Goal: Check status: Check status

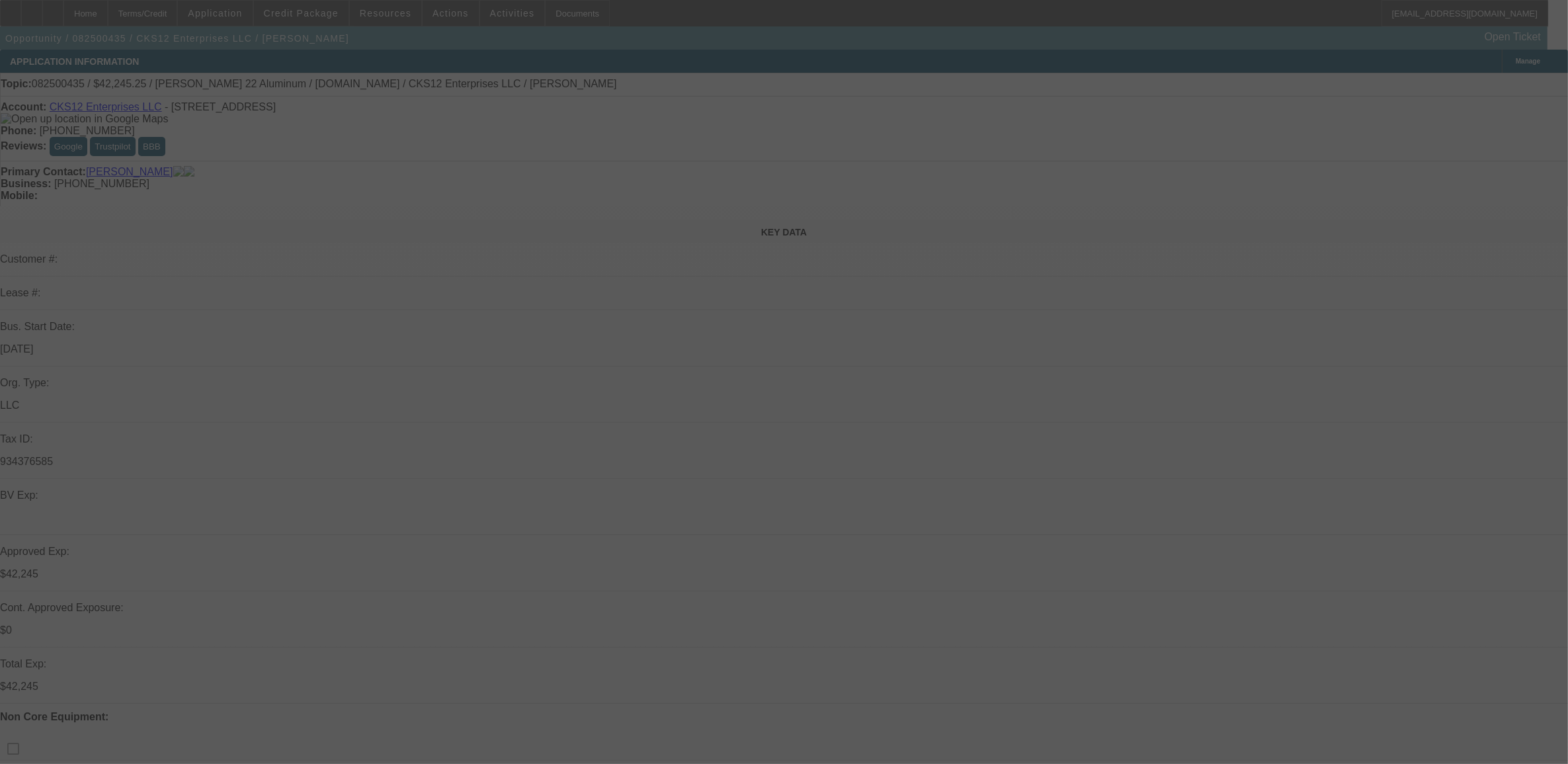
select select "0.1"
select select "0"
select select "0.1"
select select "0"
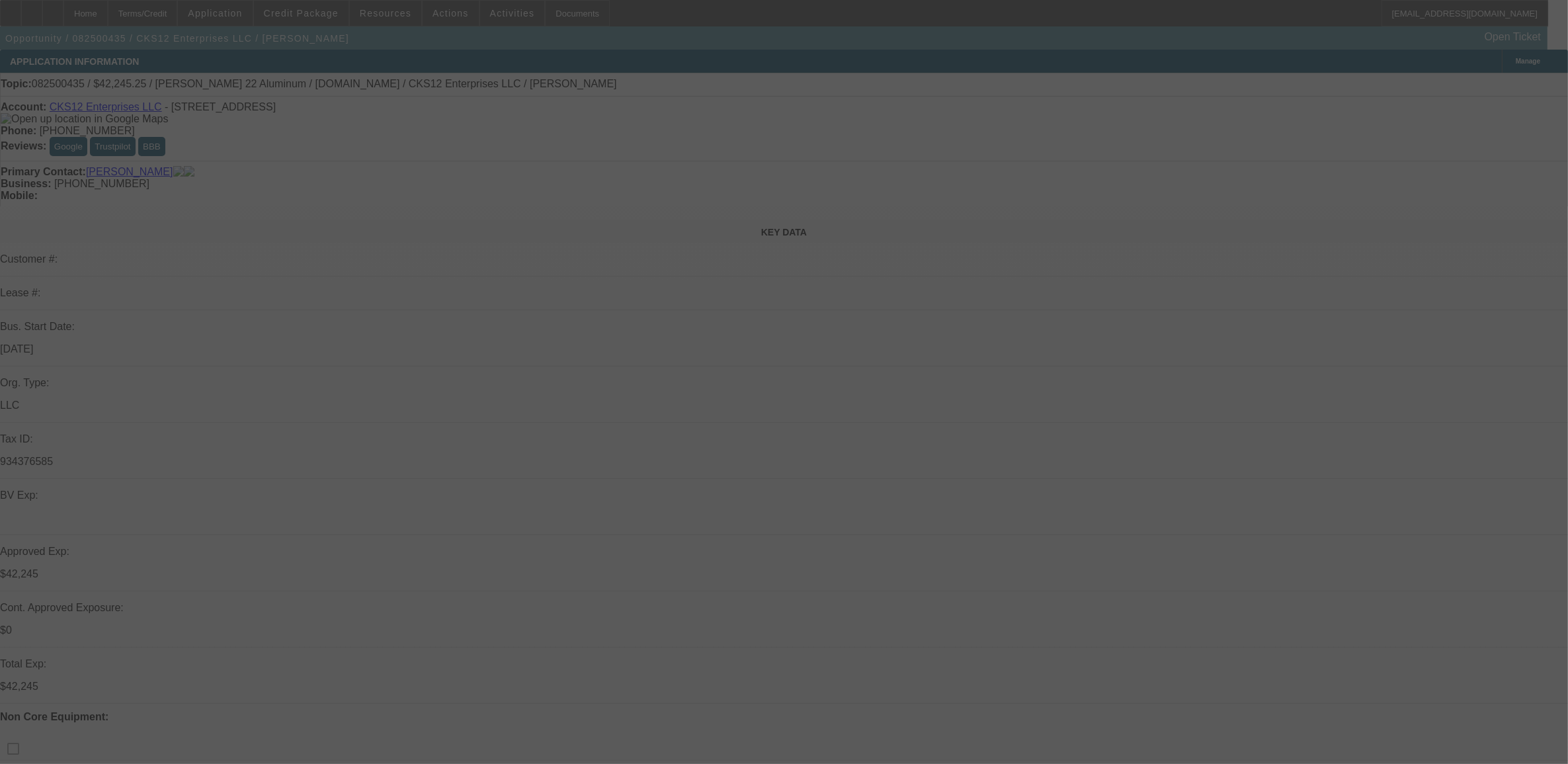
select select "0.1"
select select "0"
select select "2"
select select "0.1"
select select "0"
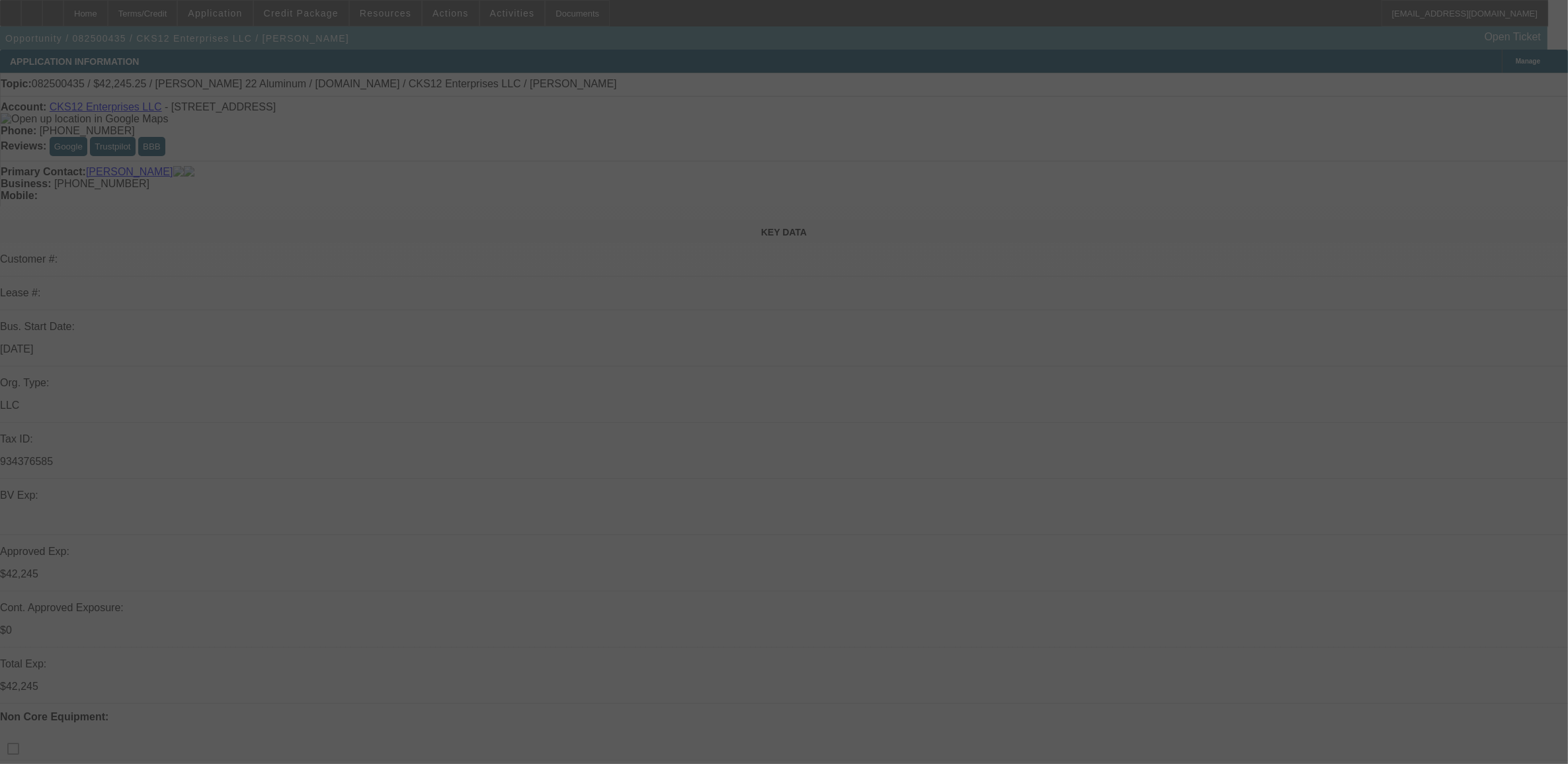
select select "2"
select select "0.1"
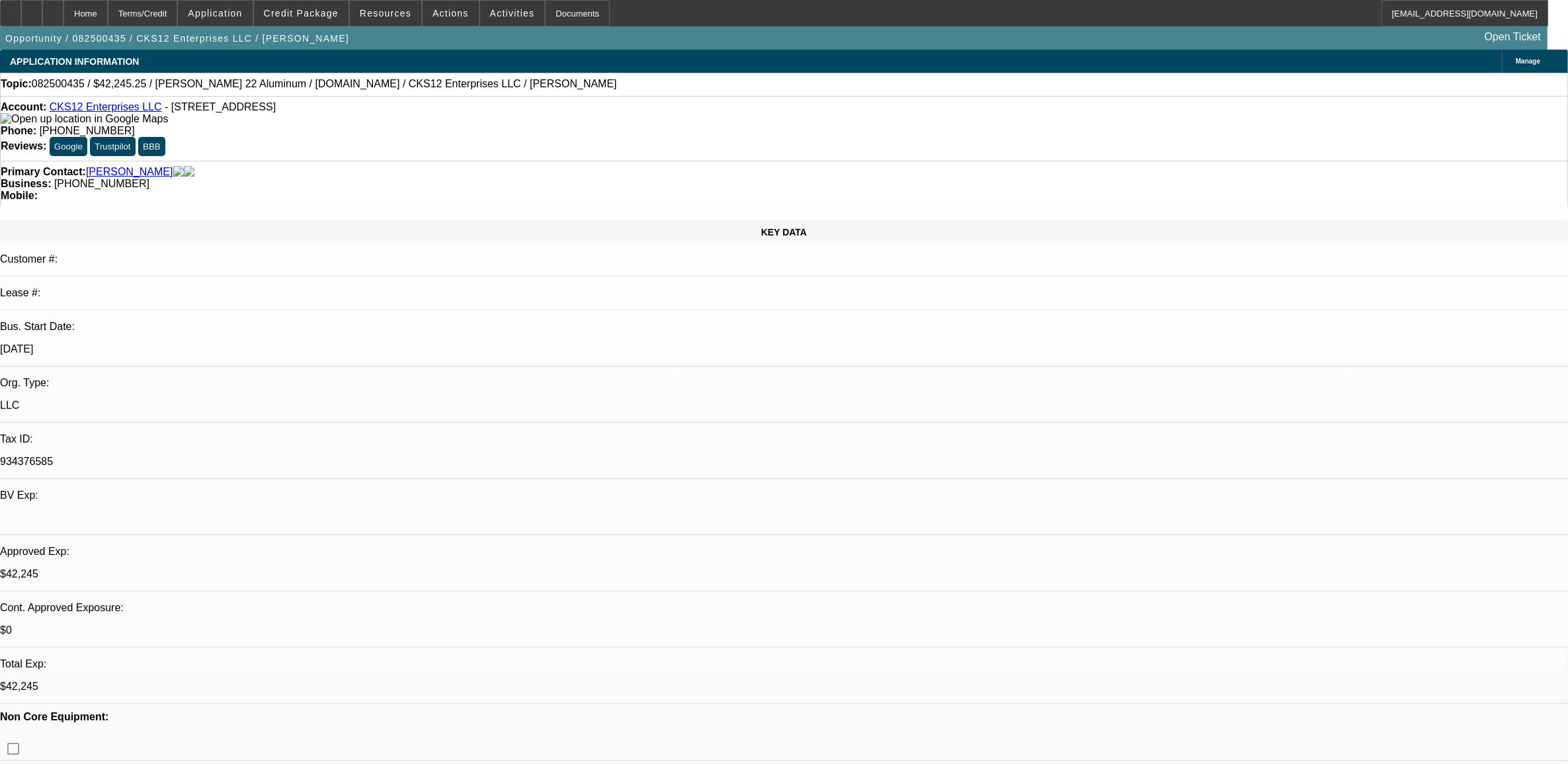
select select "1"
select select "3"
select select "4"
select select "1"
select select "3"
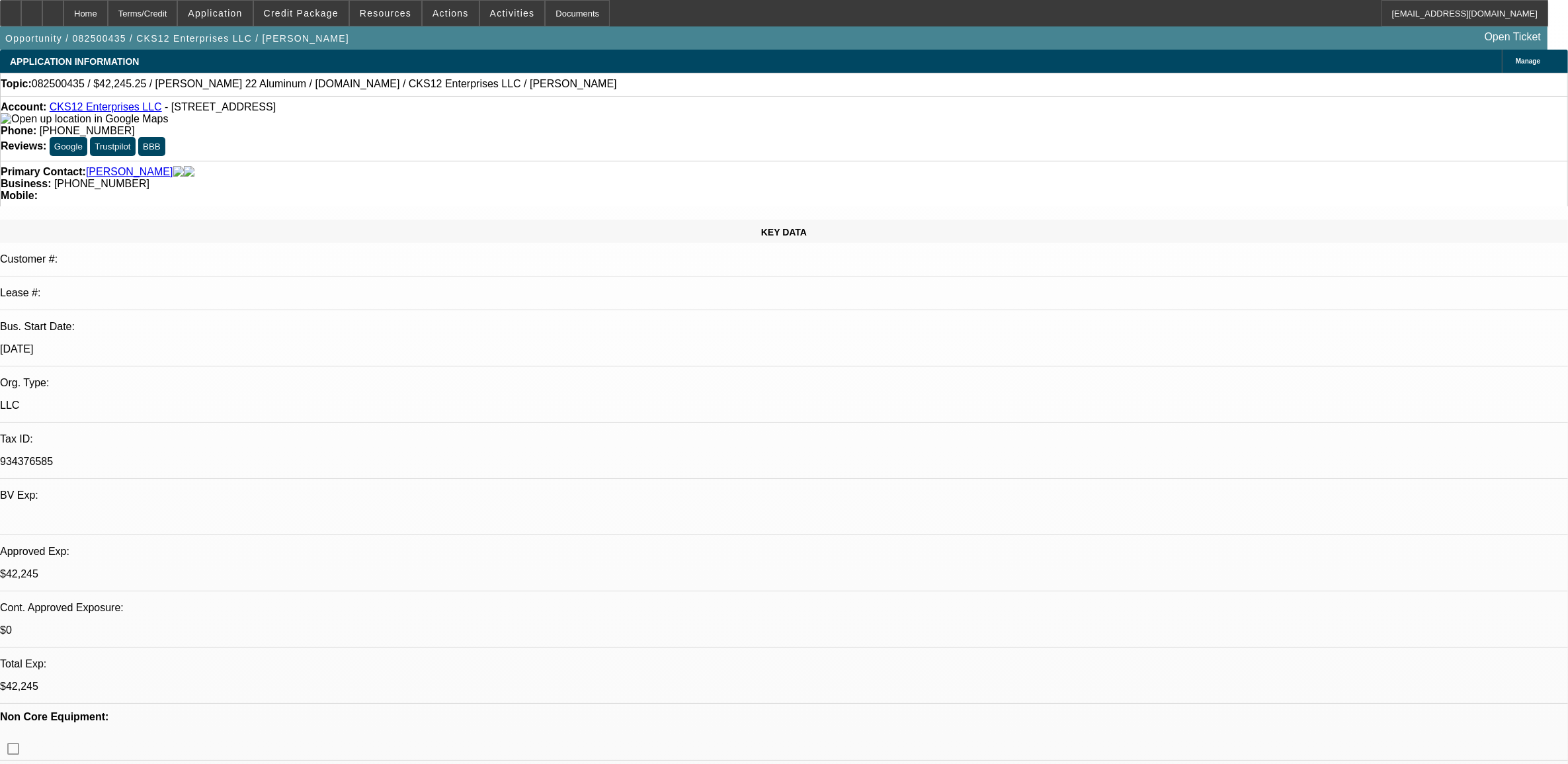
select select "4"
select select "1"
select select "2"
select select "4"
select select "1"
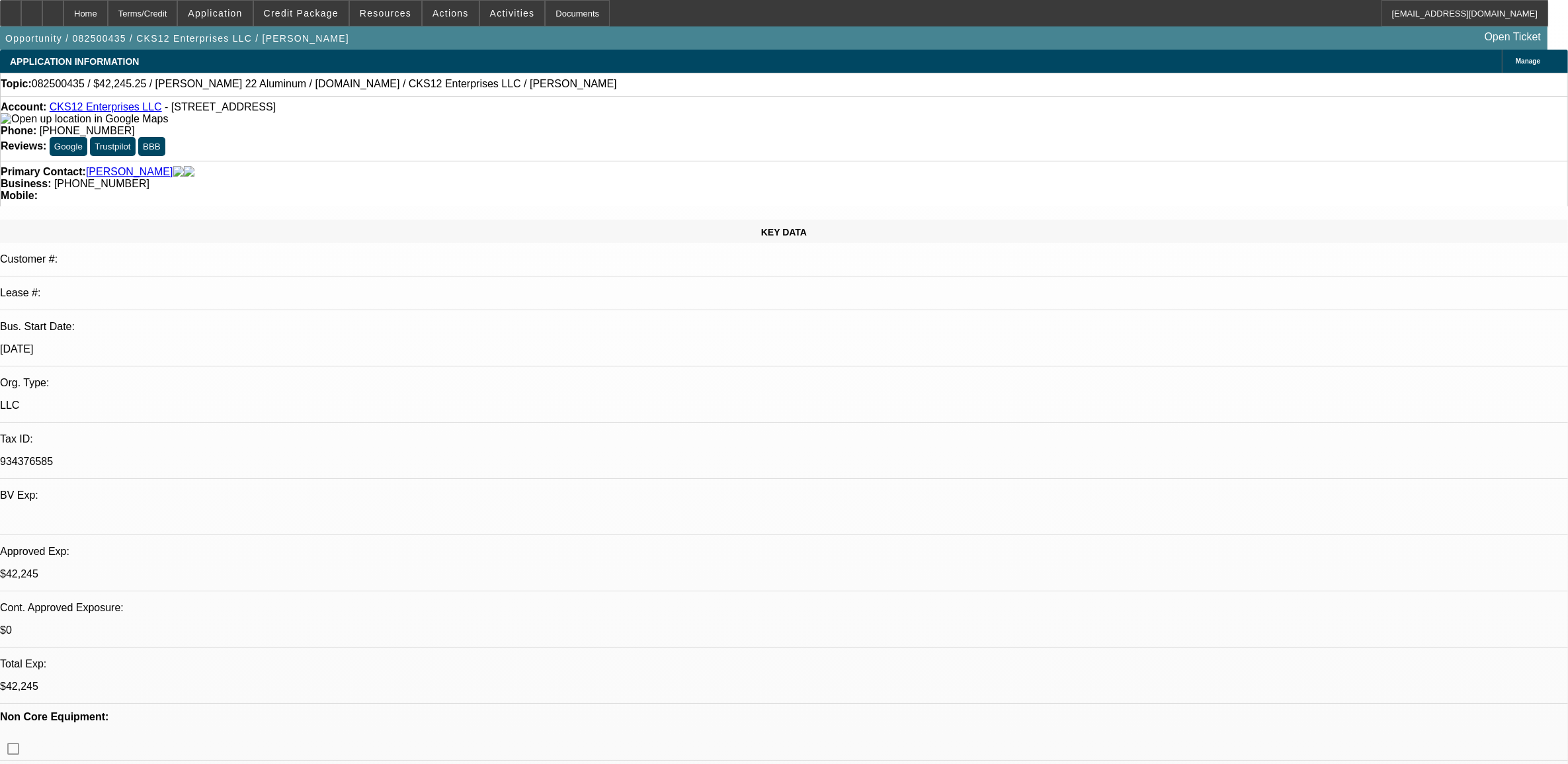
select select "2"
select select "4"
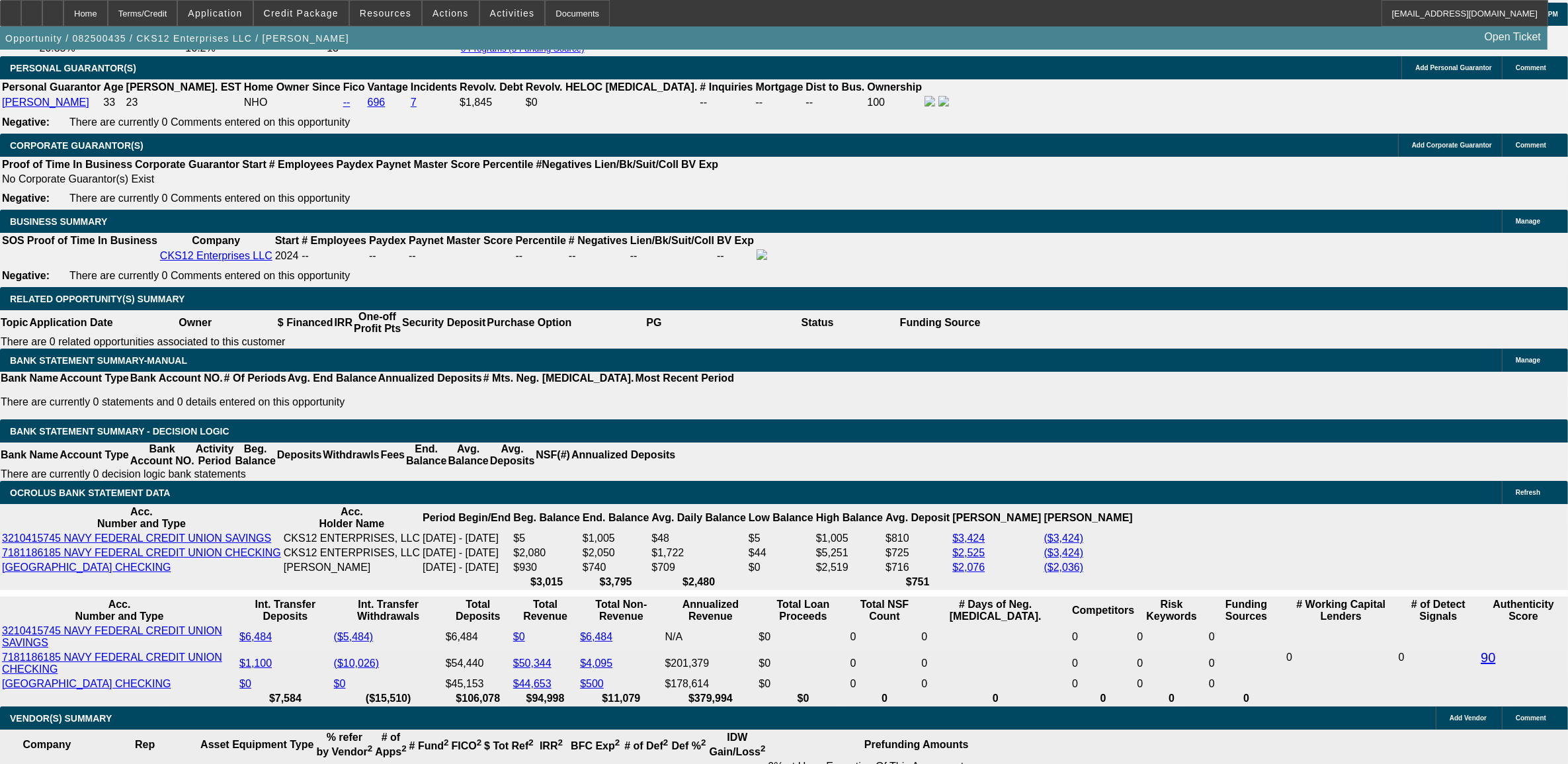
scroll to position [1902, 0]
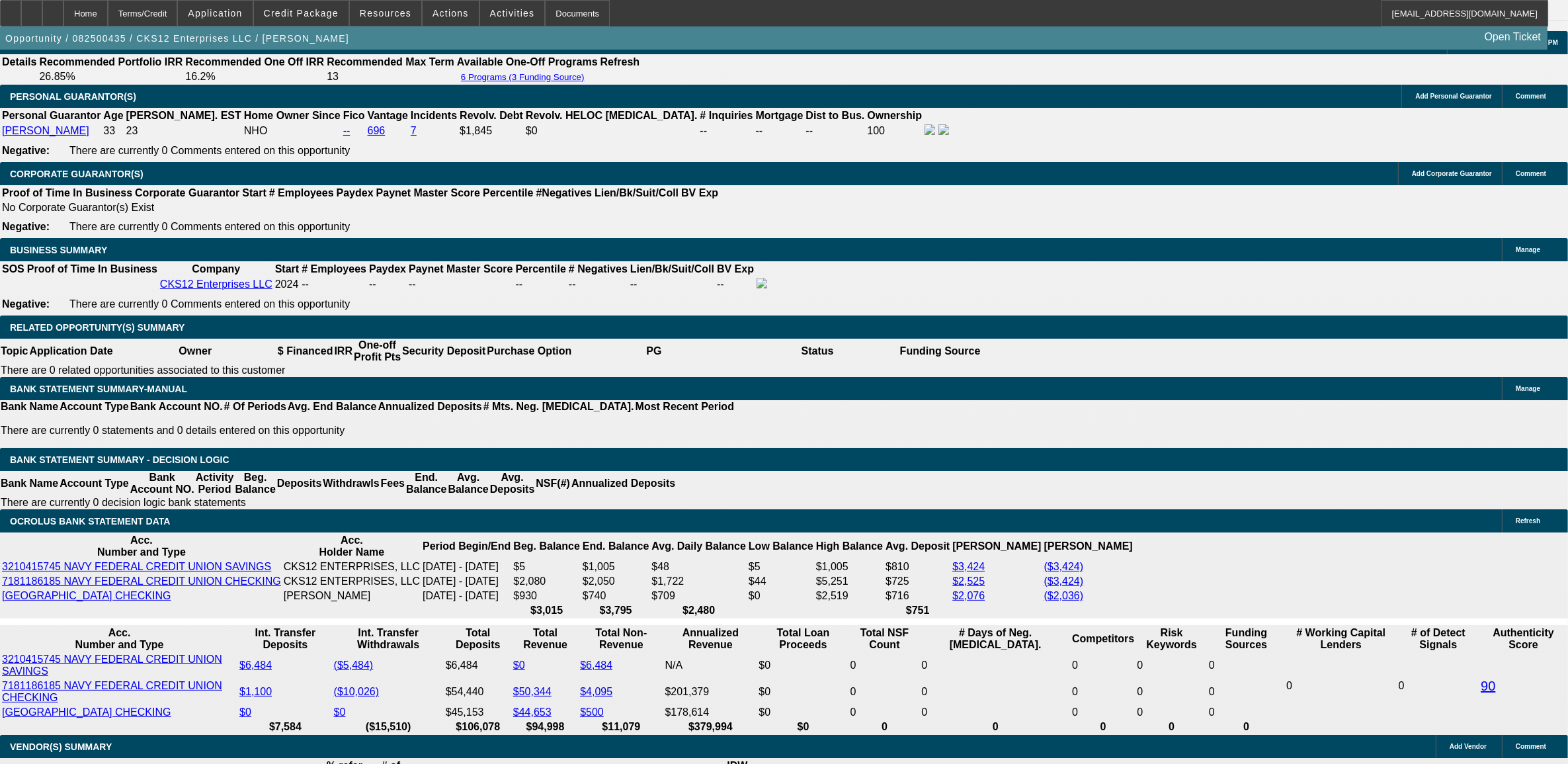
select select "0"
select select "2"
select select "0.1"
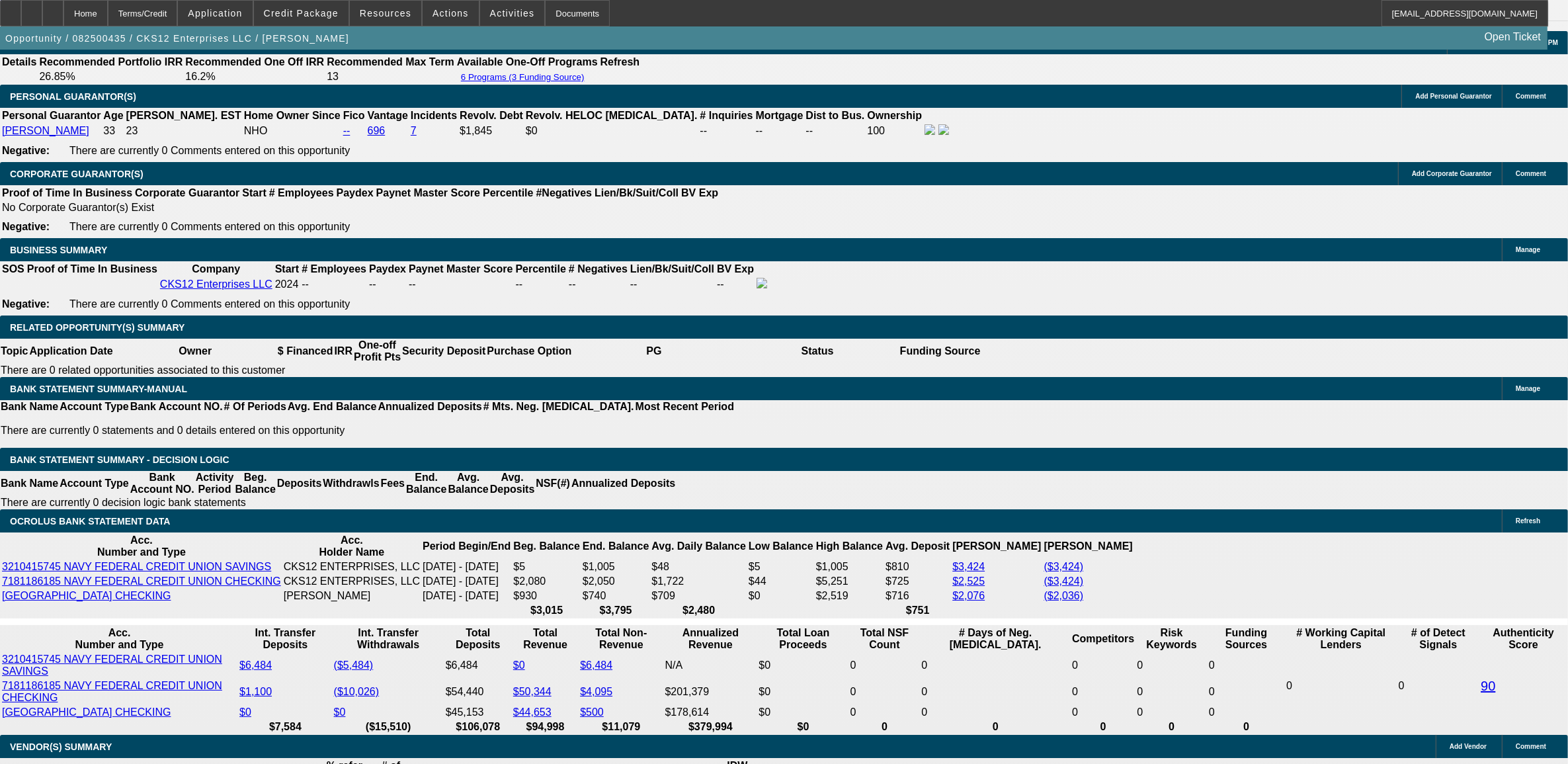
select select "4"
select select "0"
select select "2"
select select "0.1"
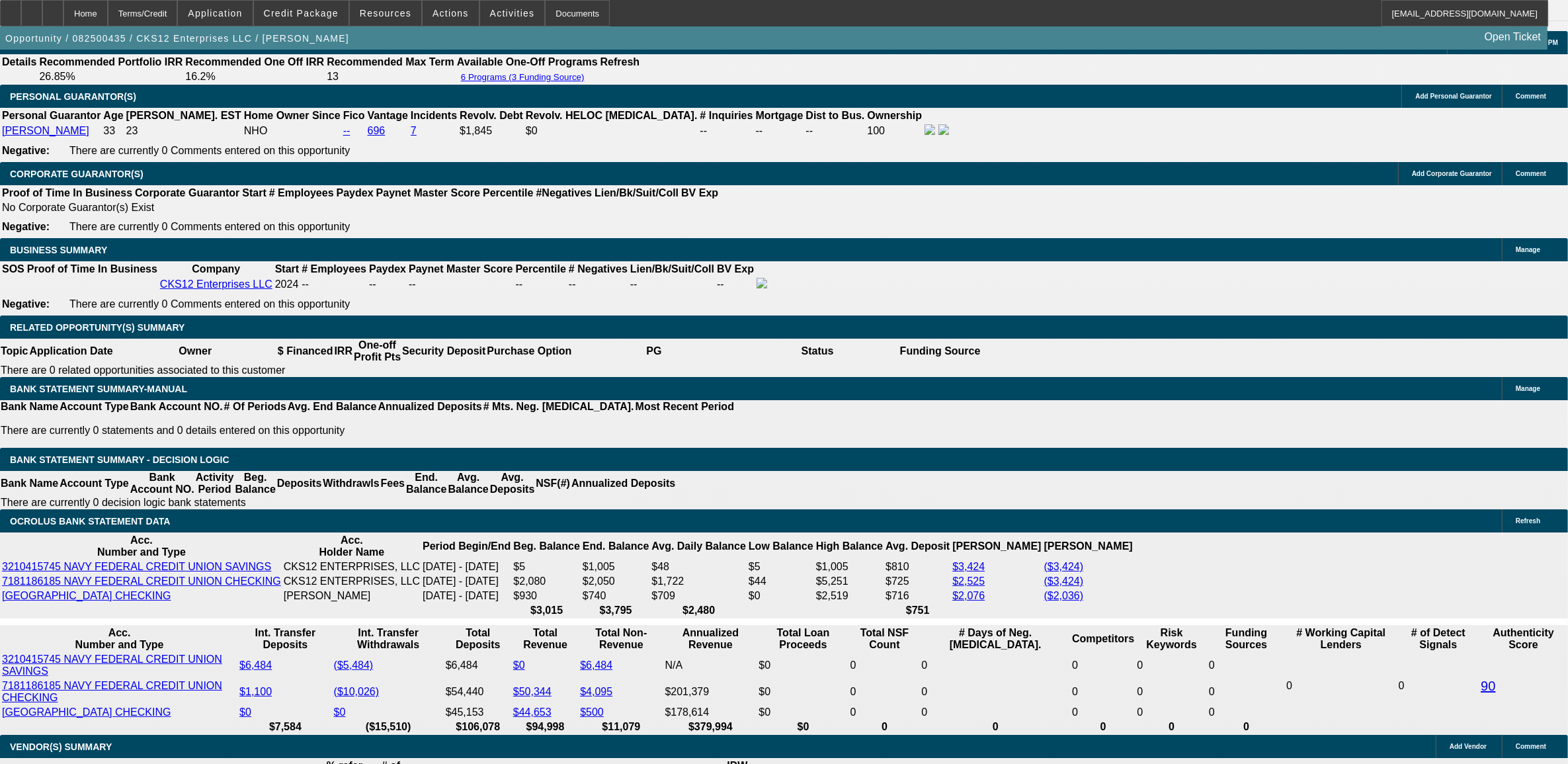
select select "4"
select select "0"
select select "2"
select select "3"
select select "0.1"
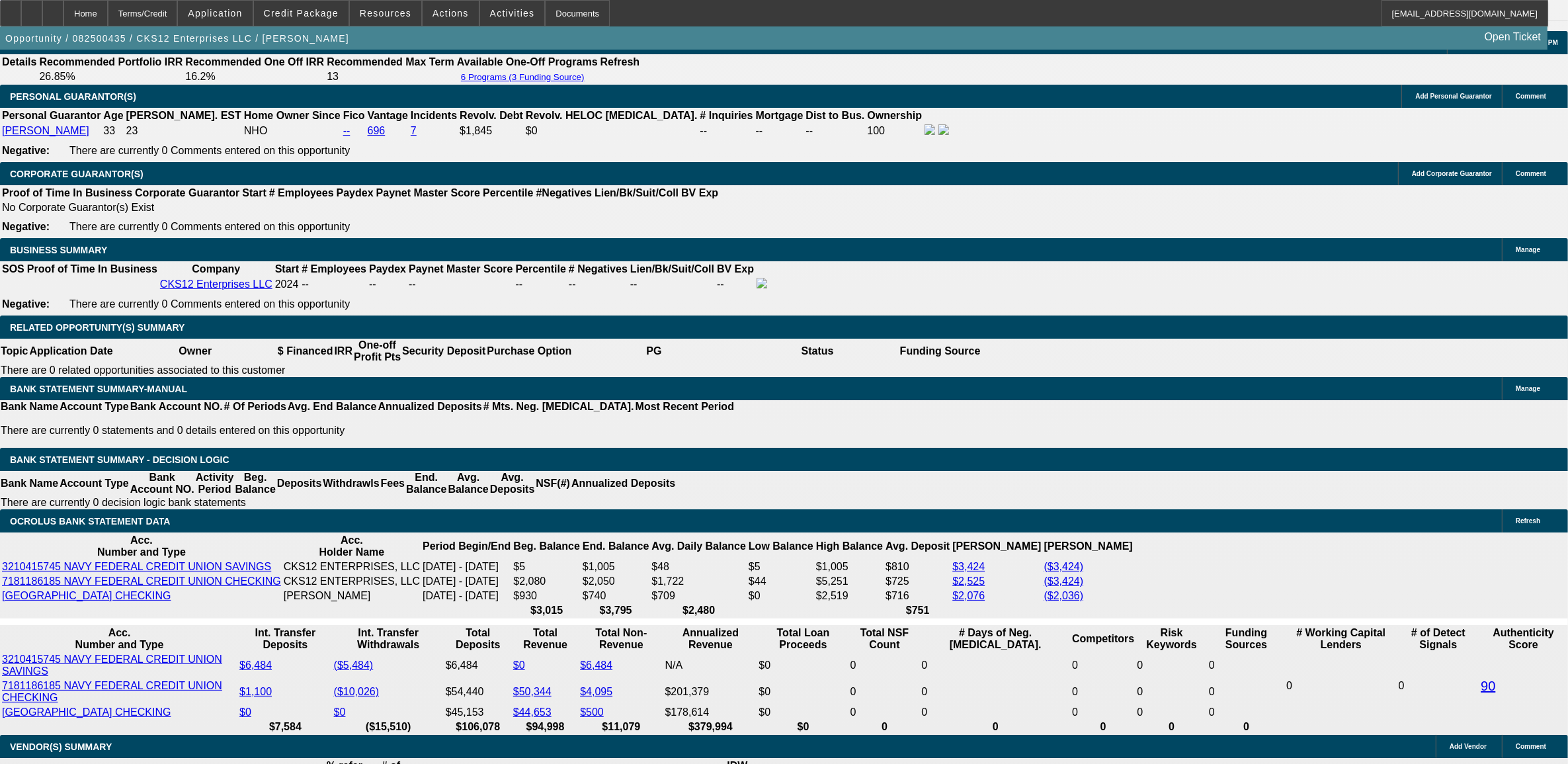
select select "4"
select select "0"
select select "2"
select select "3"
select select "0.1"
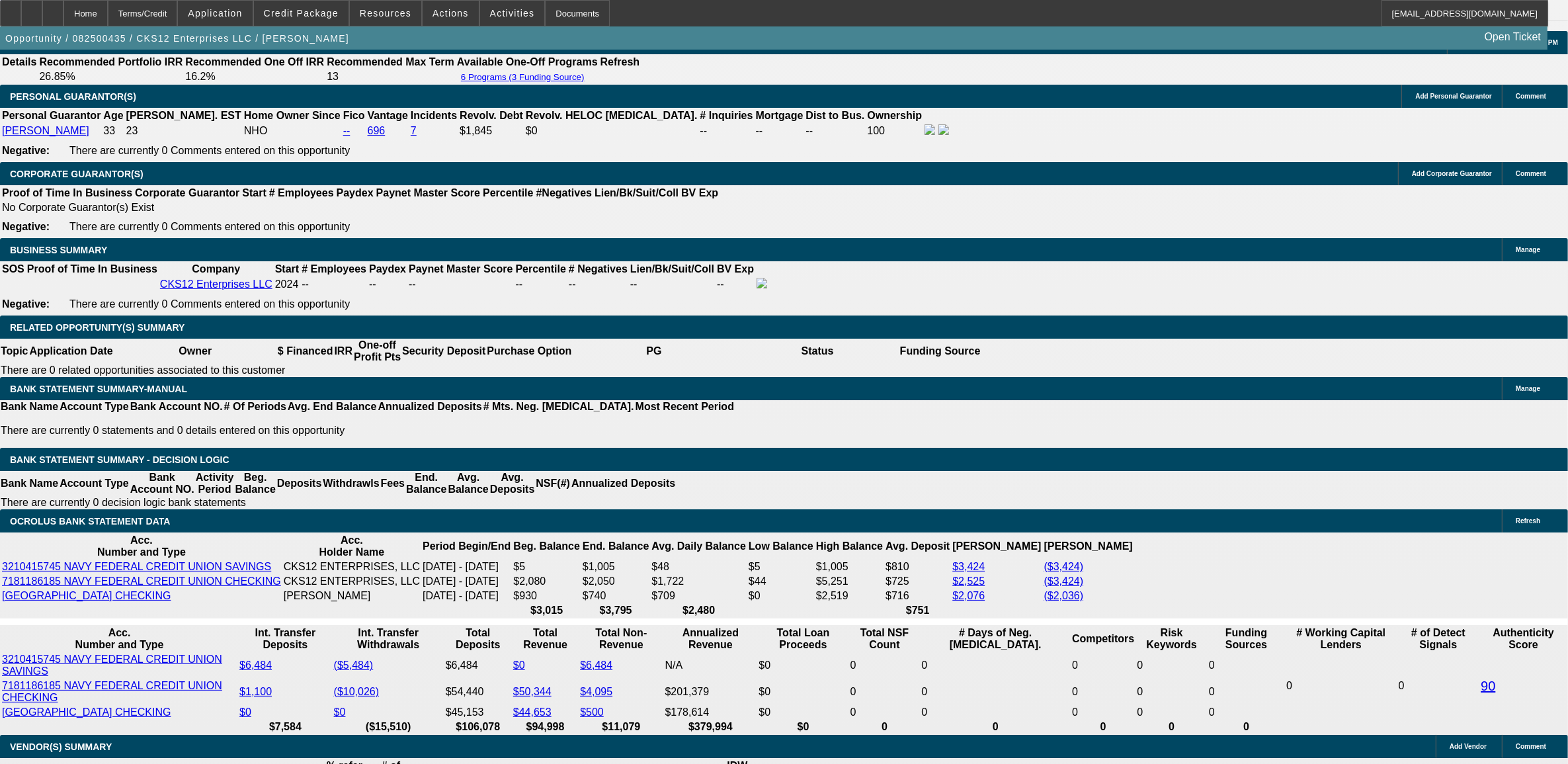
select select "4"
select select "0"
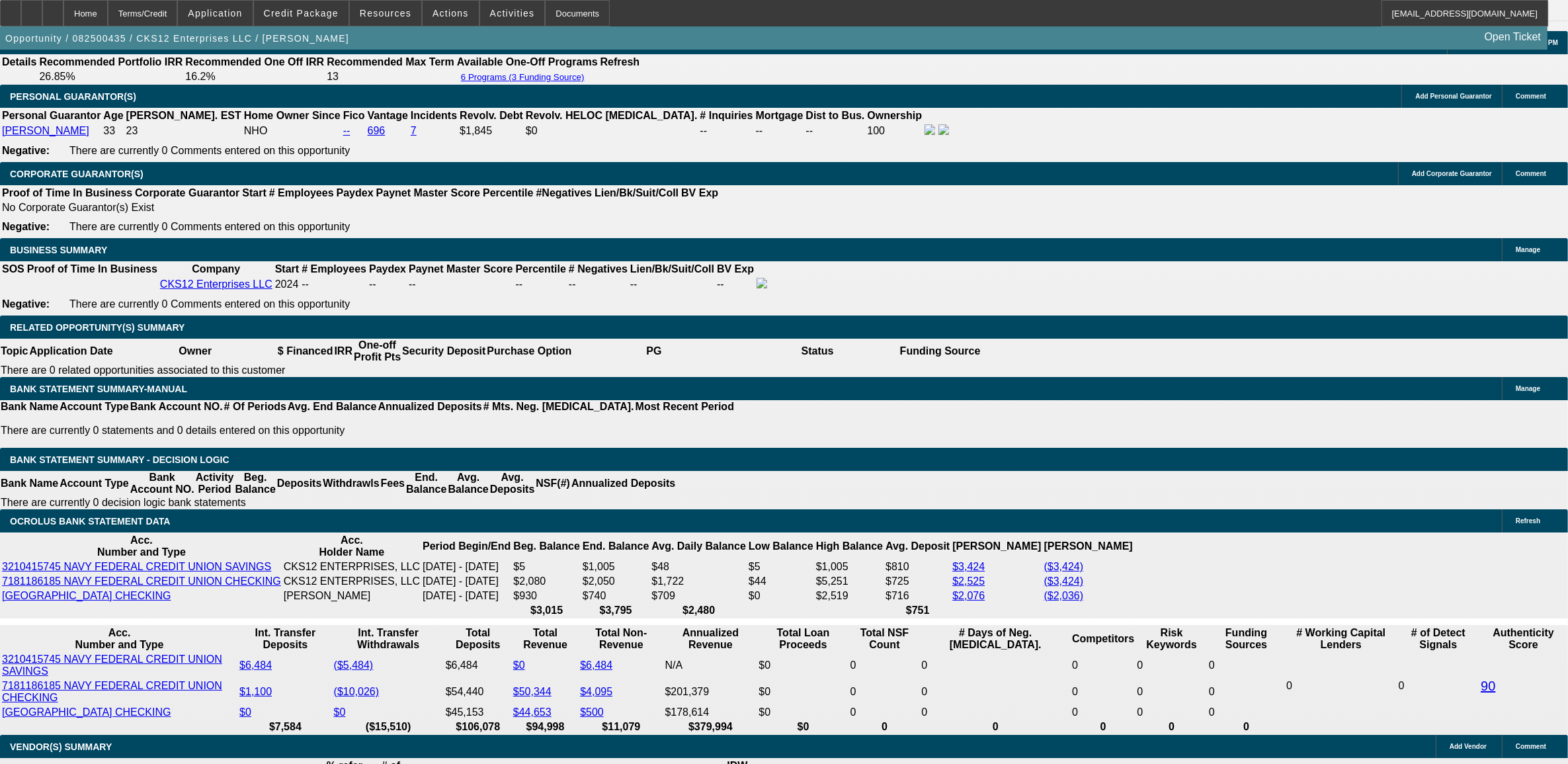
select select "6"
select select "0"
select select "6"
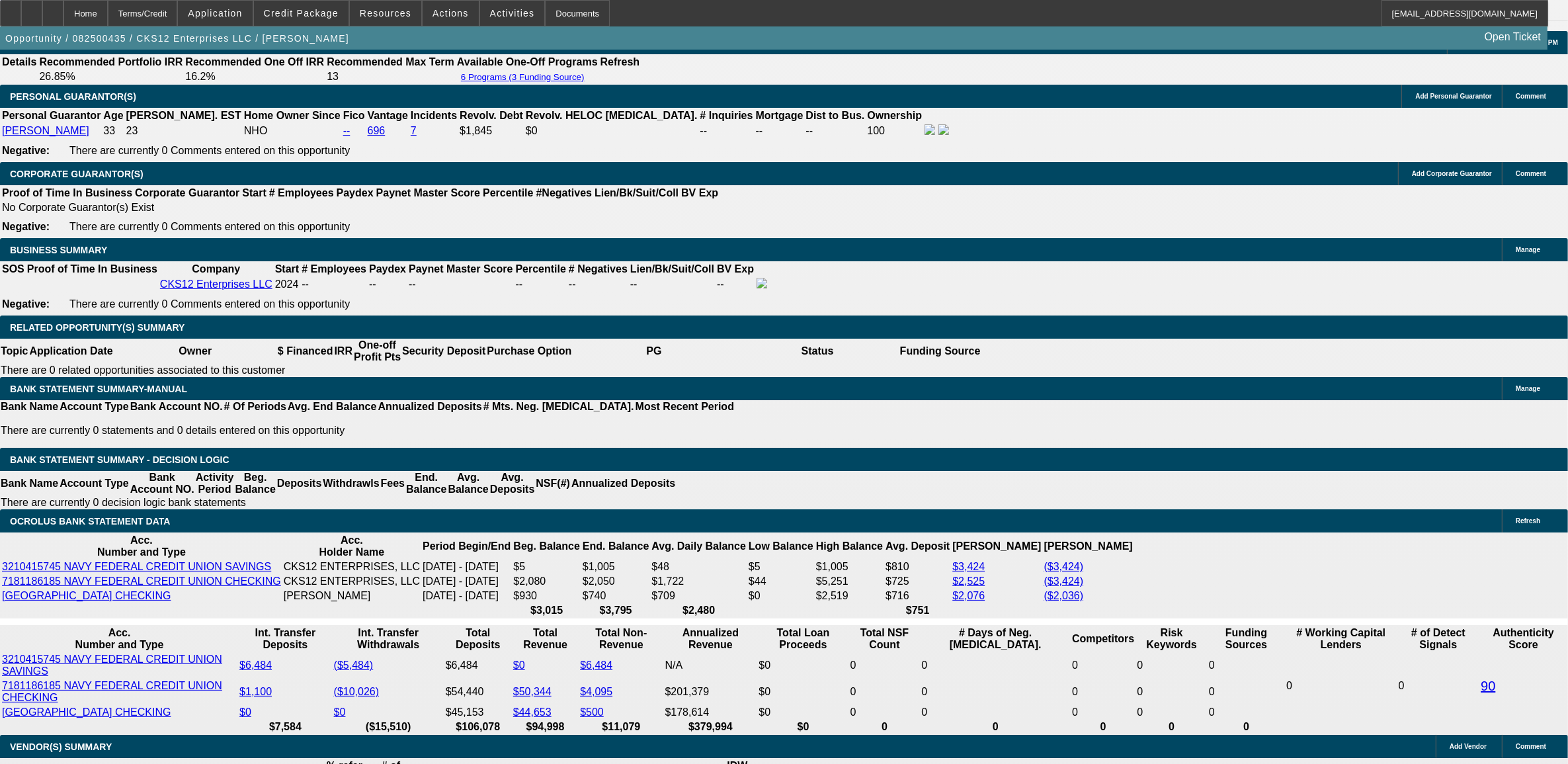
select select "0.1"
select select "0"
select select "9"
select select "0.1"
select select "6"
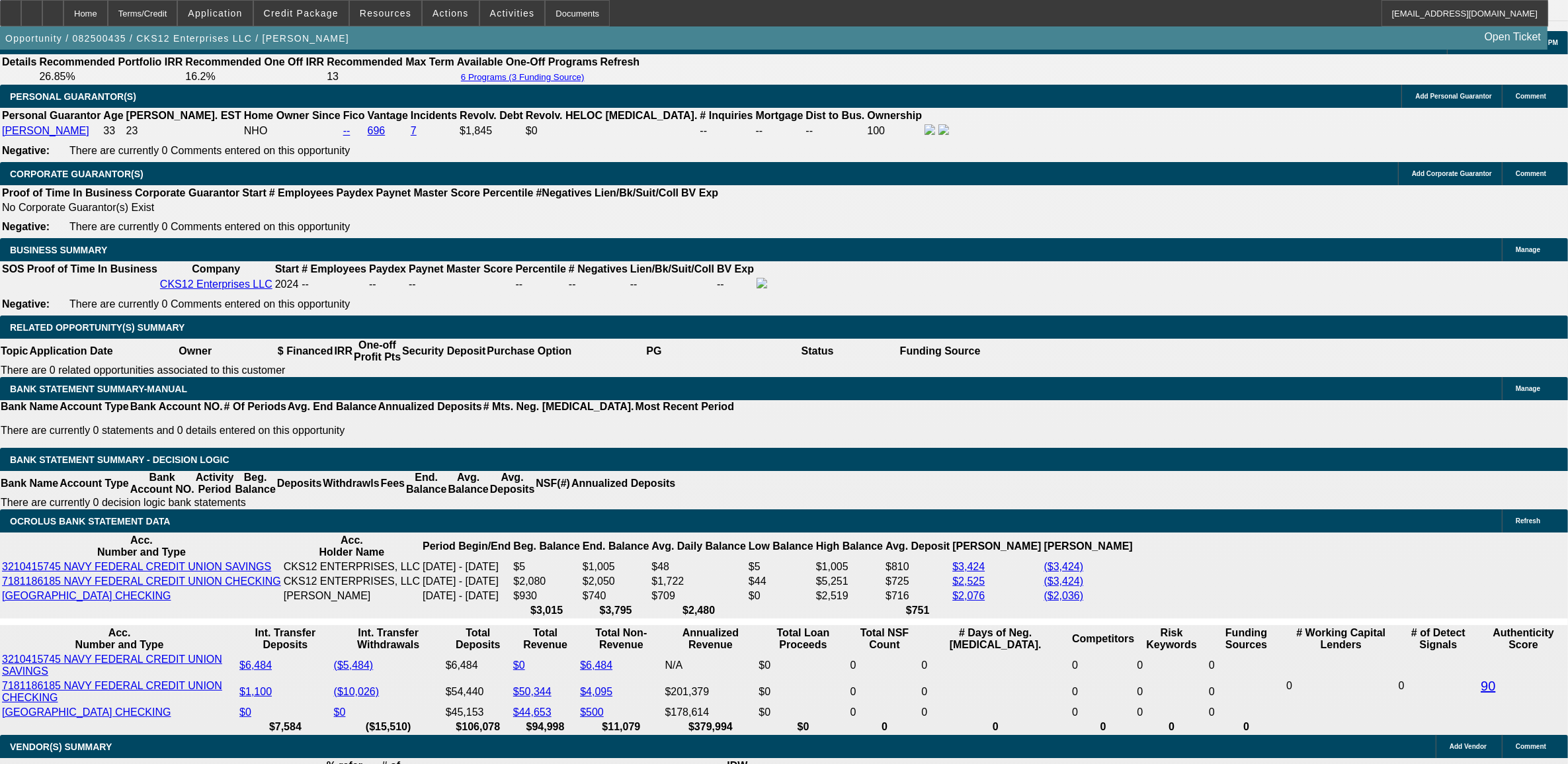
select select "0.1"
select select "2"
select select "0"
select select "6"
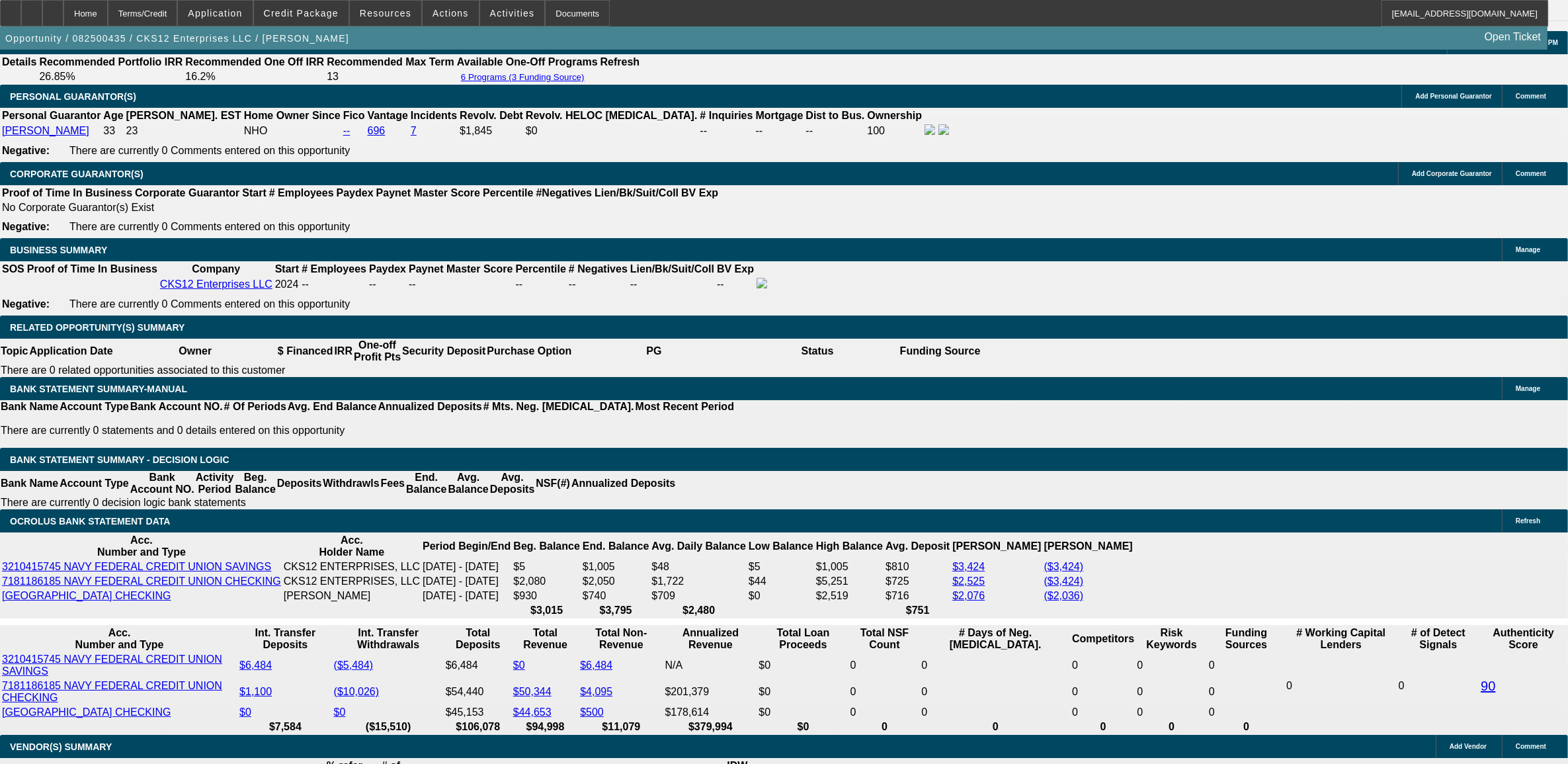
select select "0.1"
select select "2"
select select "0.1"
select select "4"
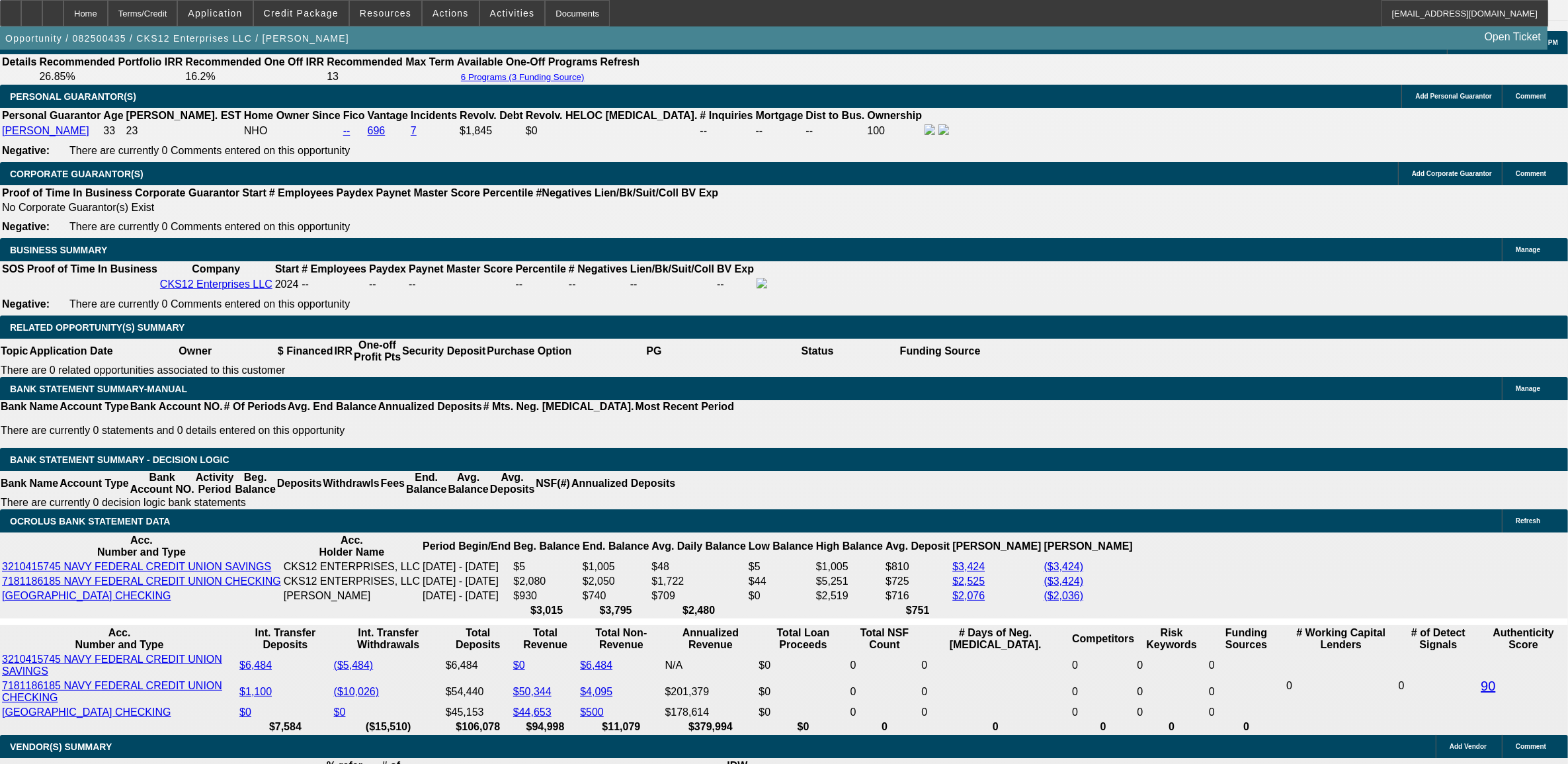
scroll to position [165, 0]
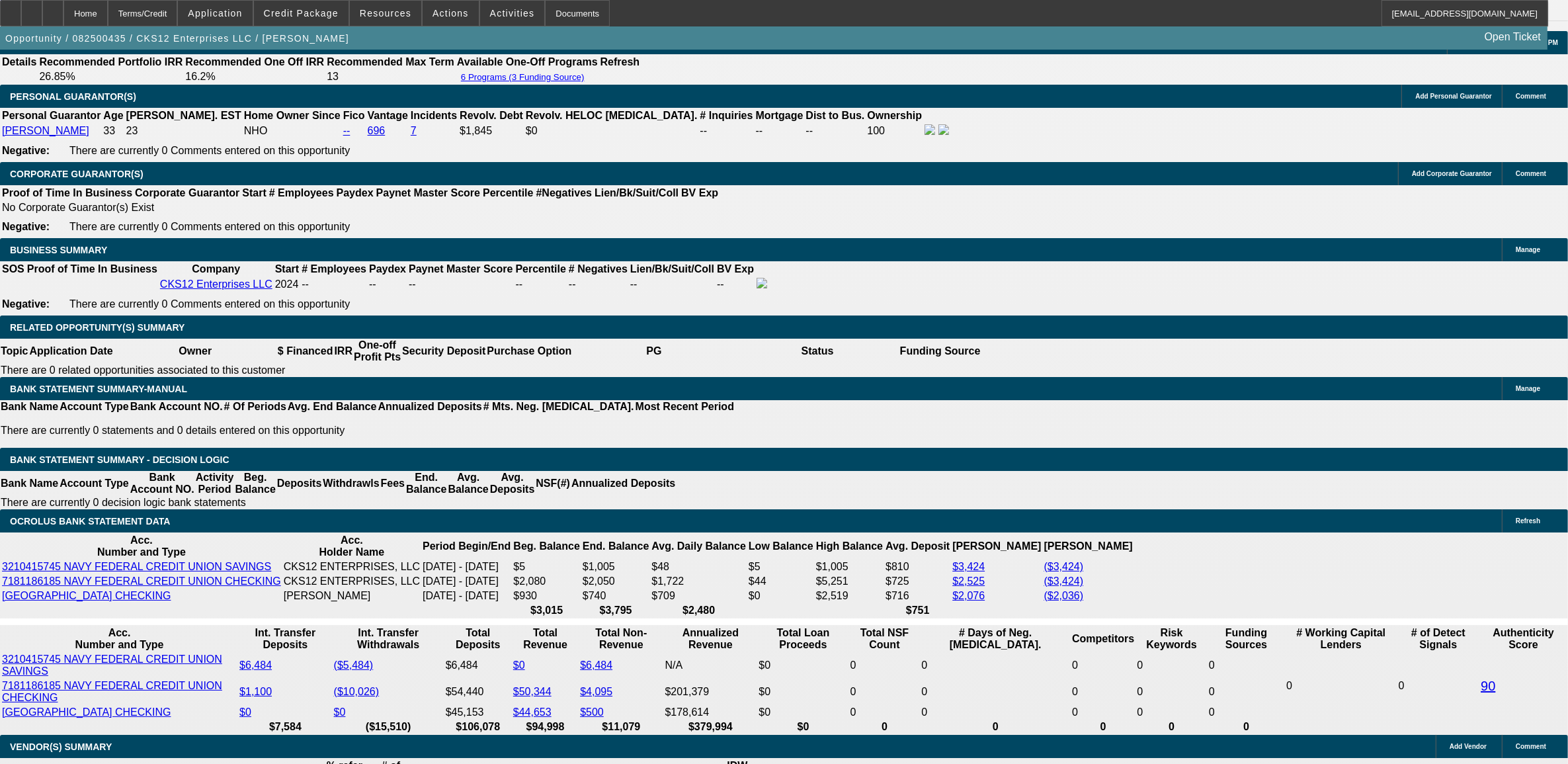
scroll to position [413, 0]
drag, startPoint x: 1247, startPoint y: 124, endPoint x: 1228, endPoint y: 148, distance: 30.6
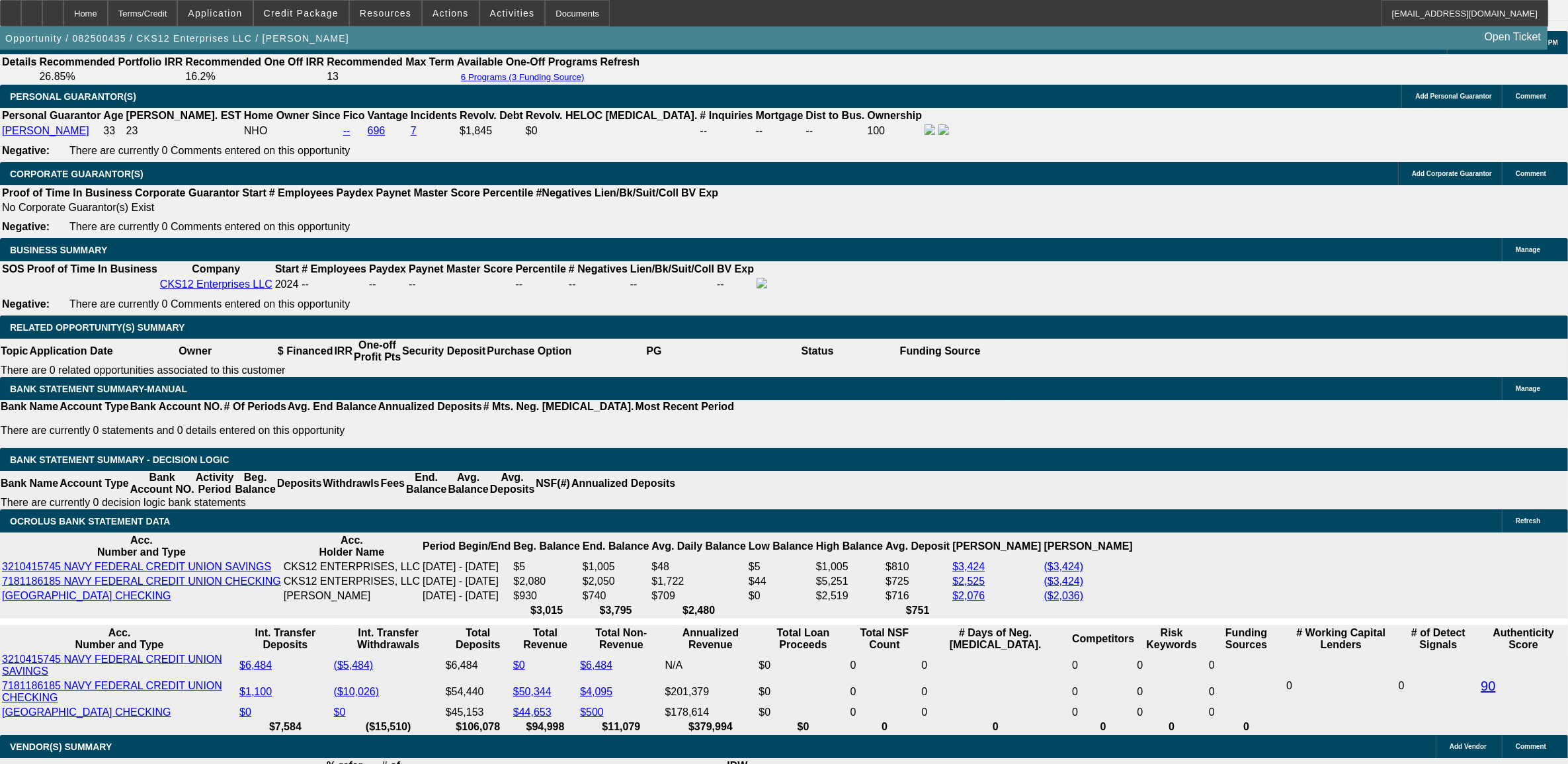
drag, startPoint x: 1267, startPoint y: 294, endPoint x: 1271, endPoint y: 308, distance: 14.6
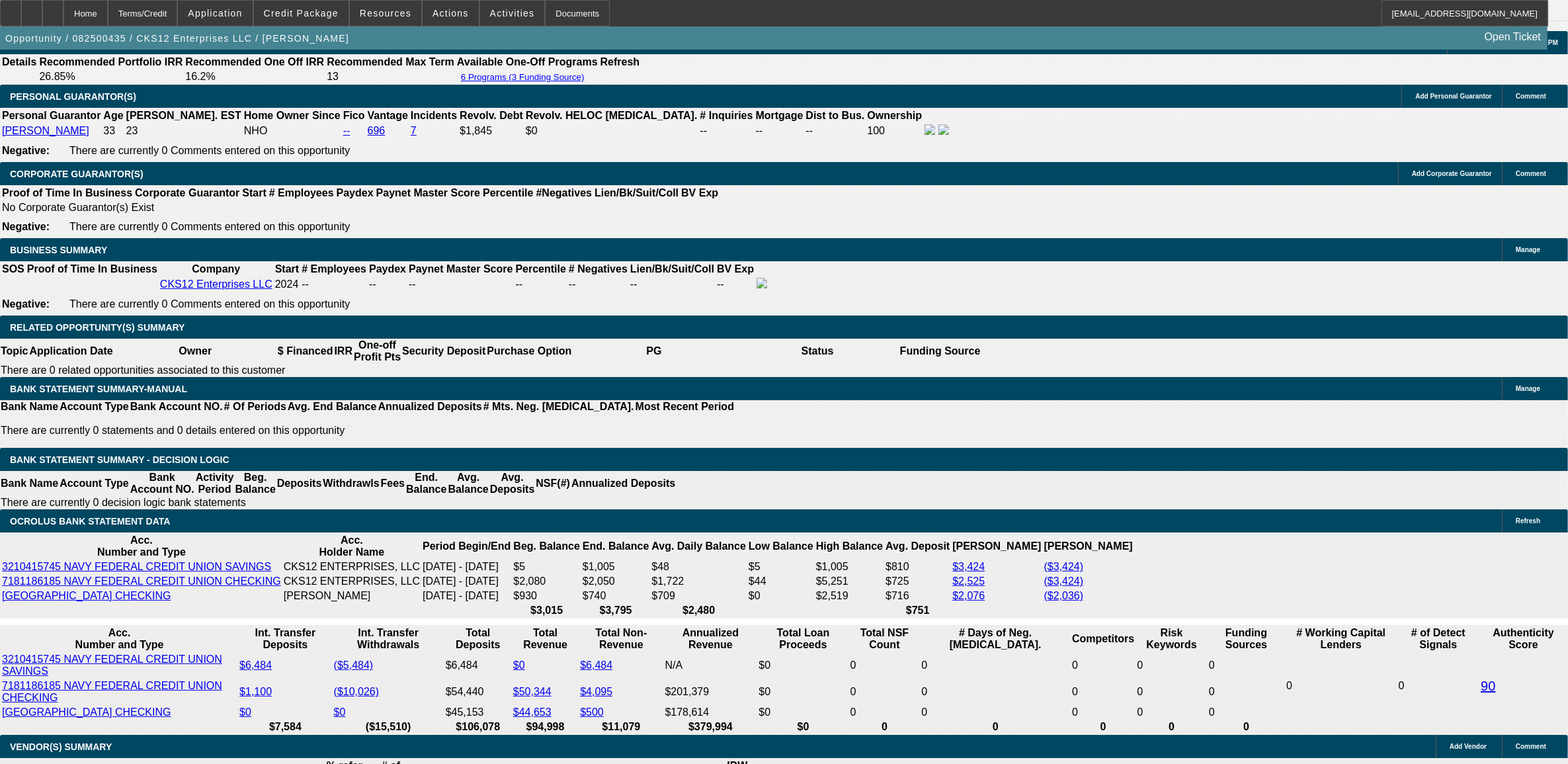
scroll to position [744, 0]
drag, startPoint x: 1290, startPoint y: 275, endPoint x: 1287, endPoint y: 292, distance: 17.3
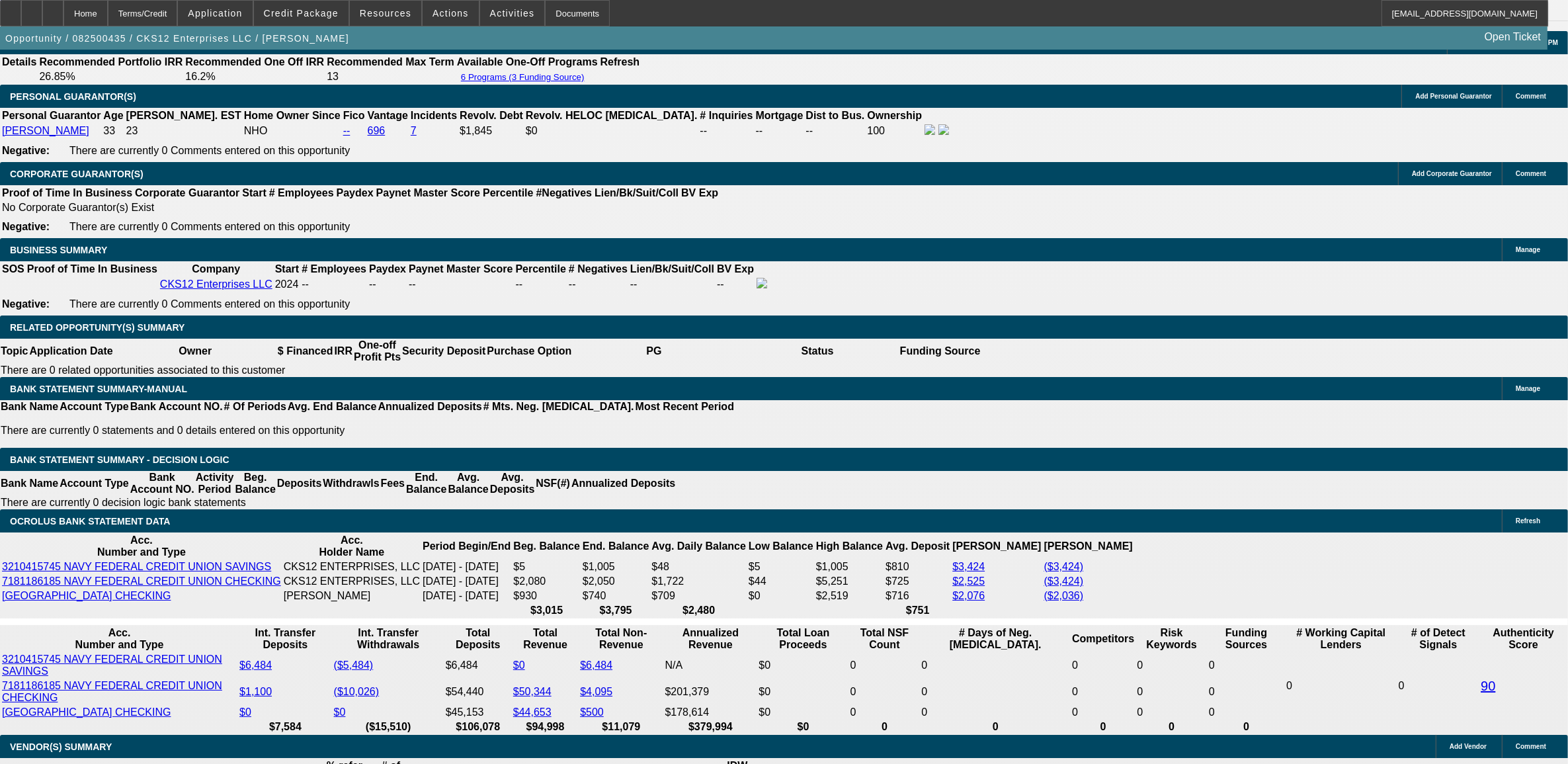
scroll to position [910, 0]
drag, startPoint x: 1282, startPoint y: 258, endPoint x: 1289, endPoint y: 222, distance: 36.7
drag, startPoint x: 1289, startPoint y: 216, endPoint x: 1292, endPoint y: 193, distance: 23.2
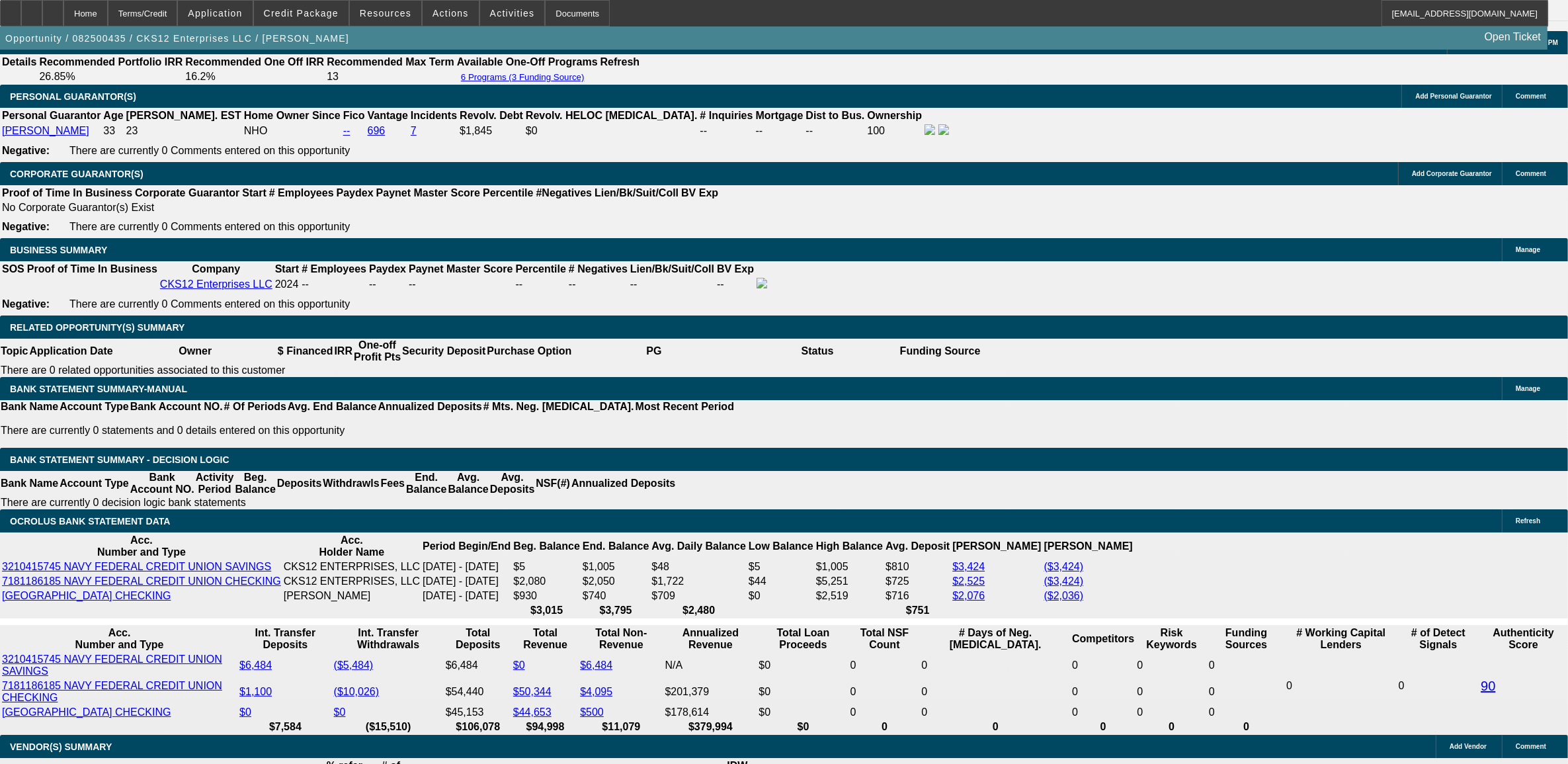
drag, startPoint x: 1286, startPoint y: 263, endPoint x: 746, endPoint y: 236, distance: 540.7
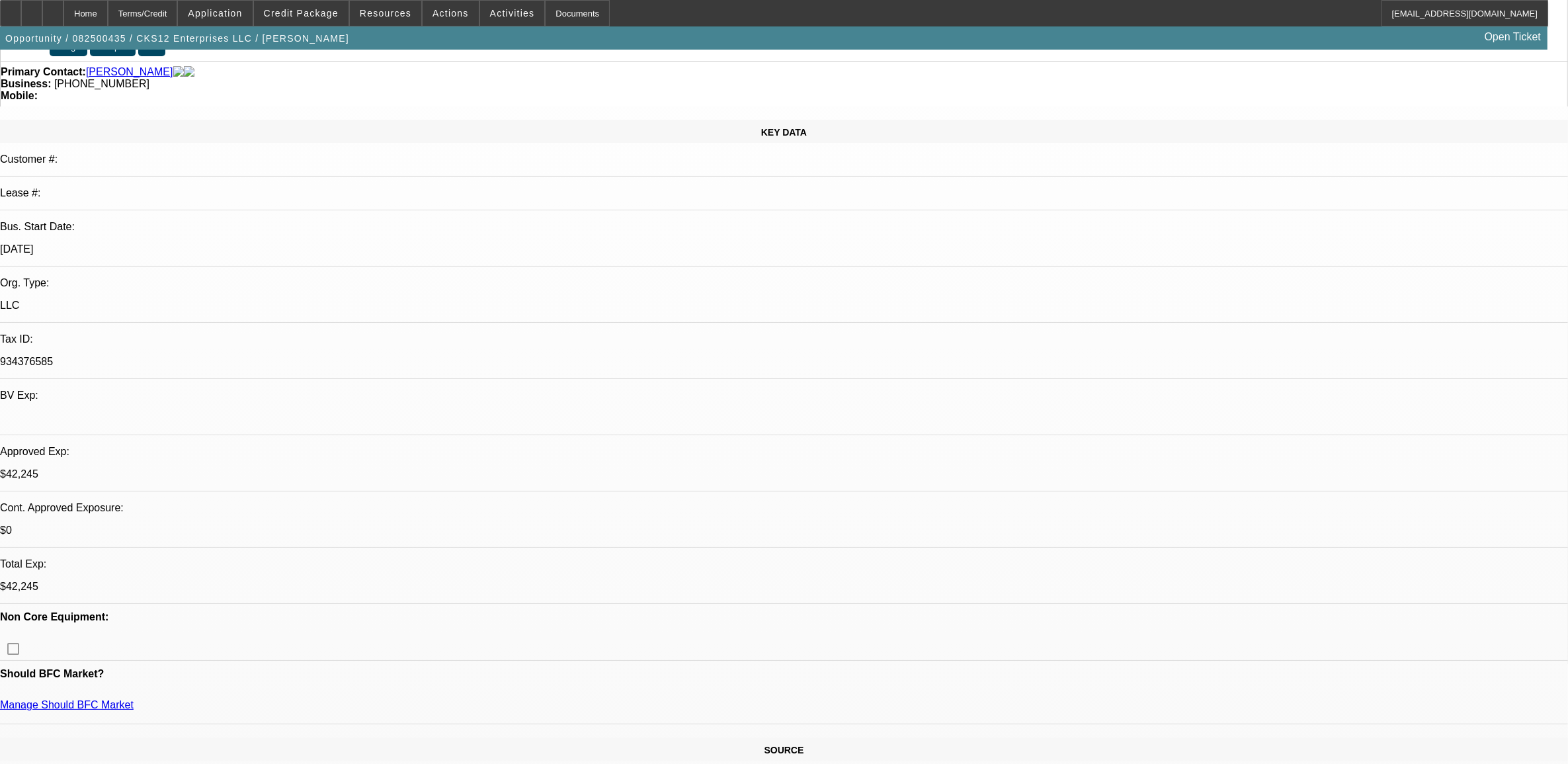
scroll to position [0, 0]
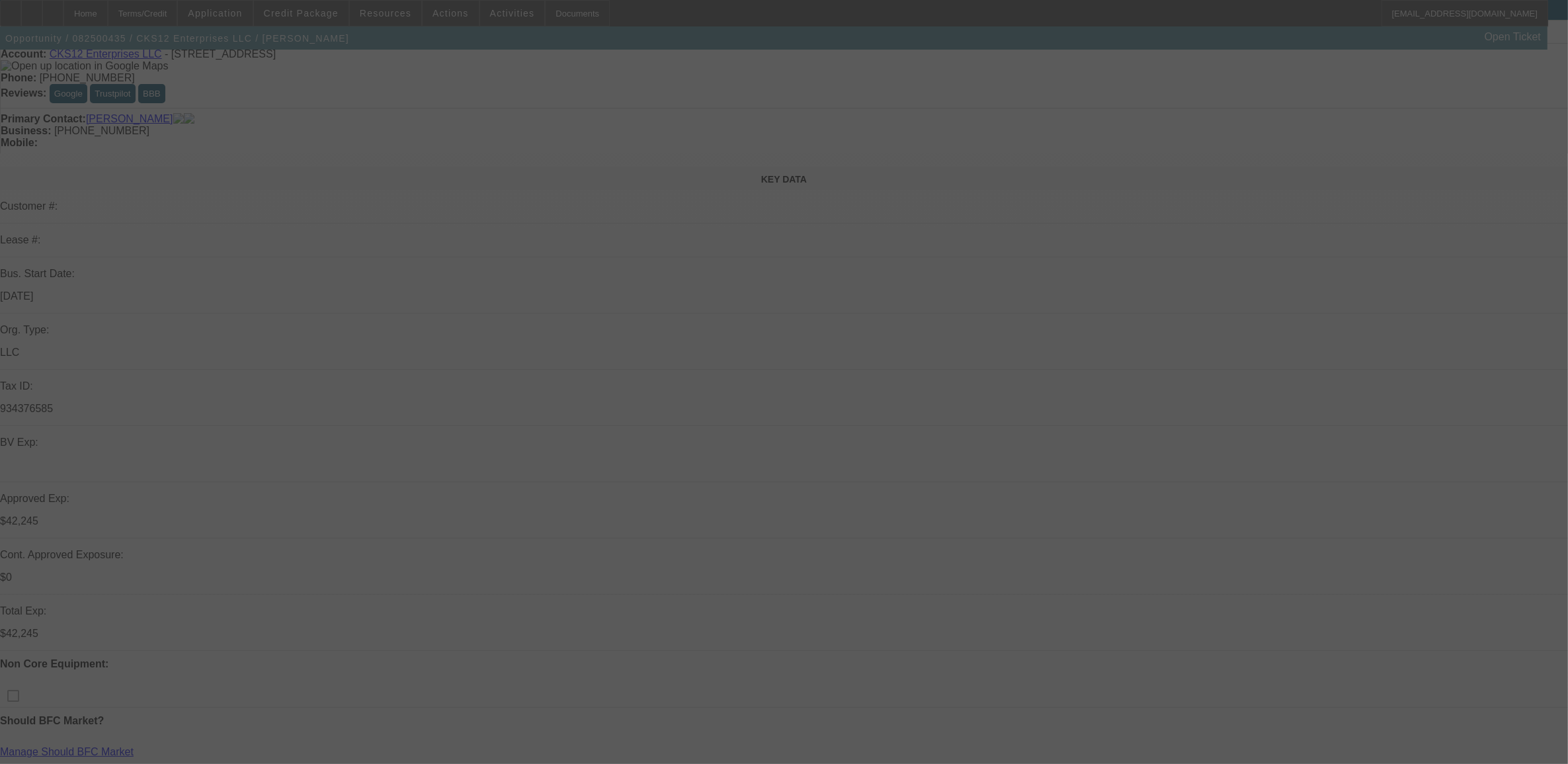
scroll to position [83, 0]
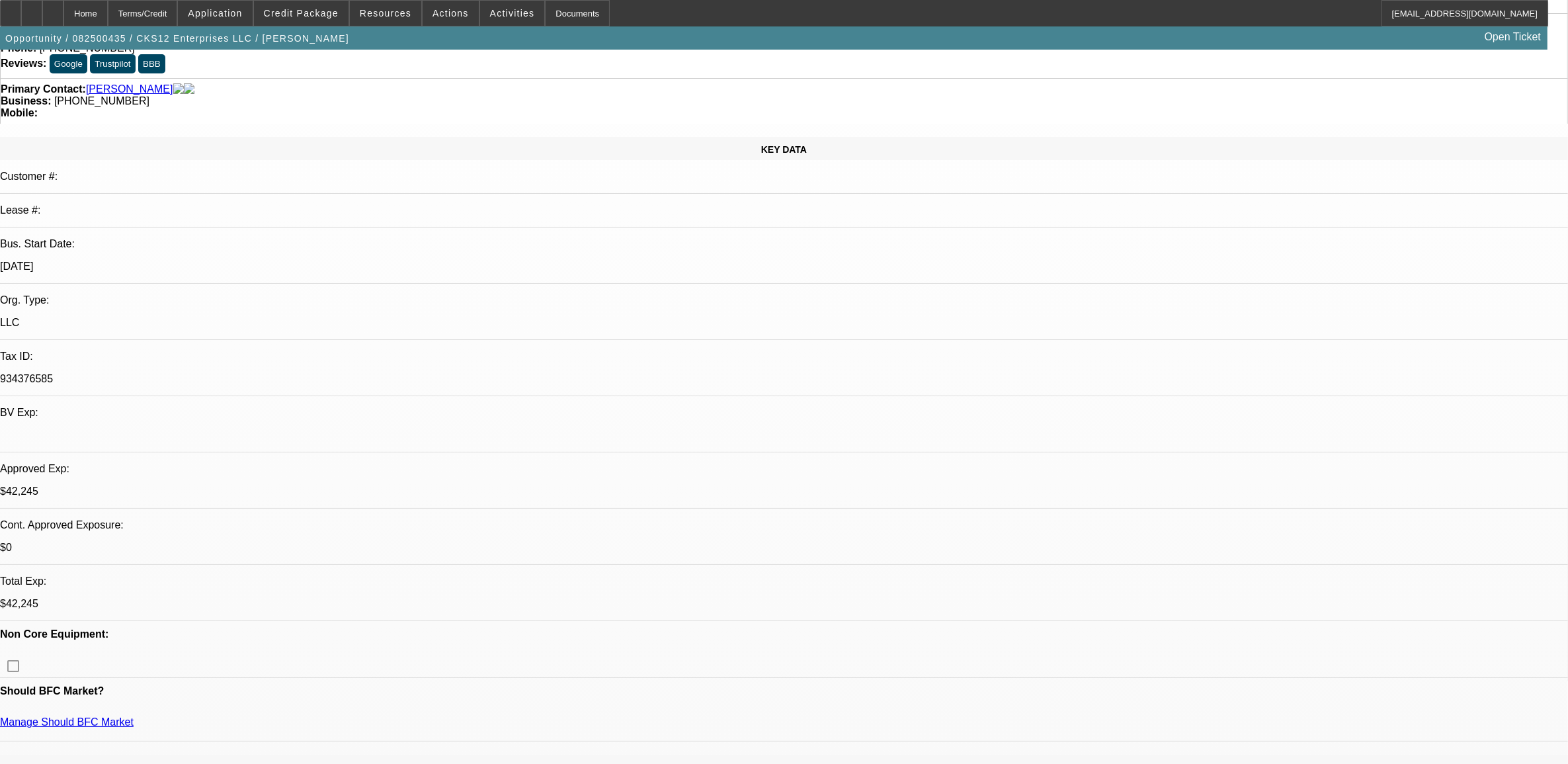
select select "0.1"
select select "0"
select select "0.1"
select select "0"
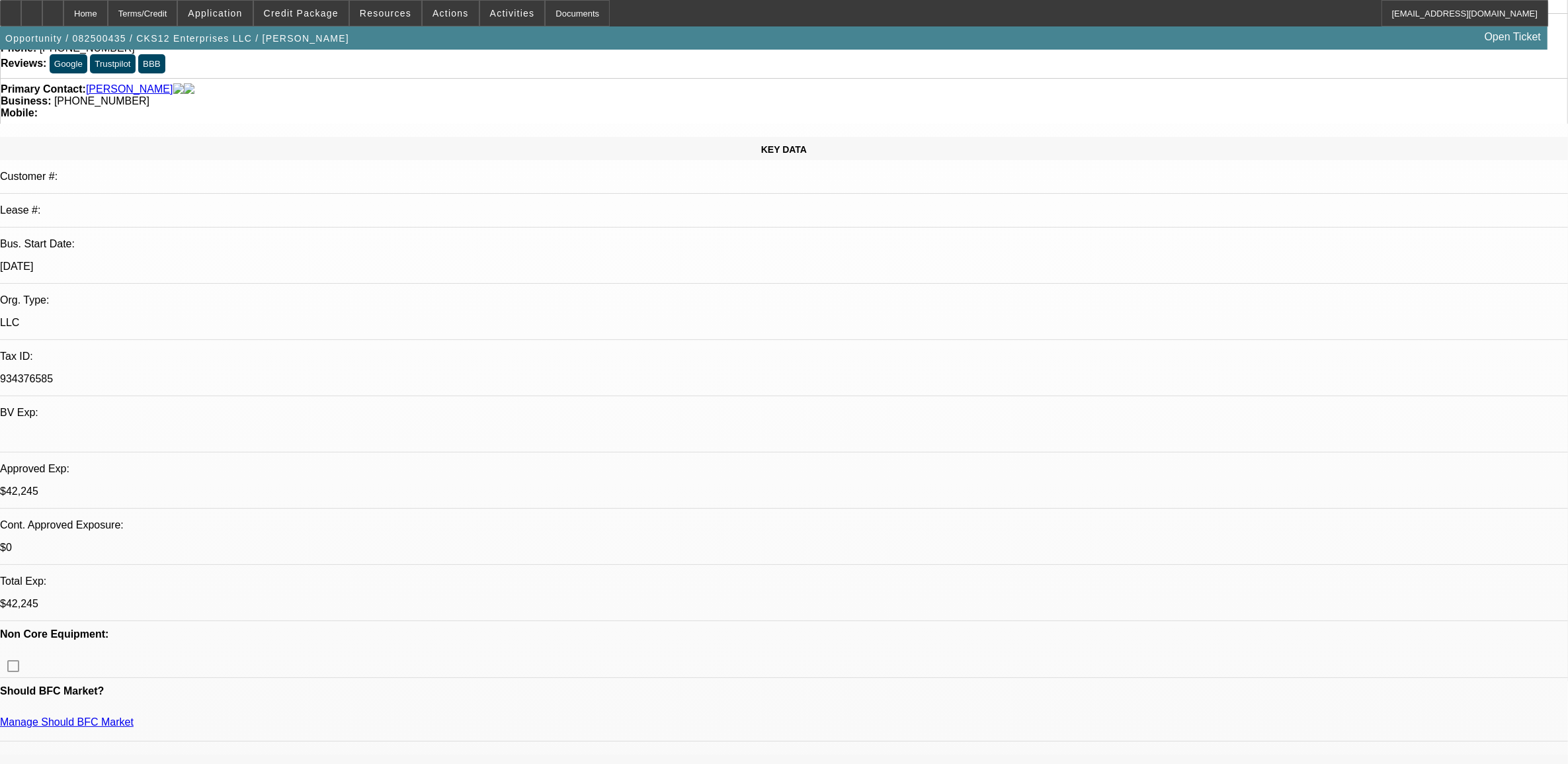
select select "0.1"
select select "0"
select select "2"
select select "0.1"
select select "0"
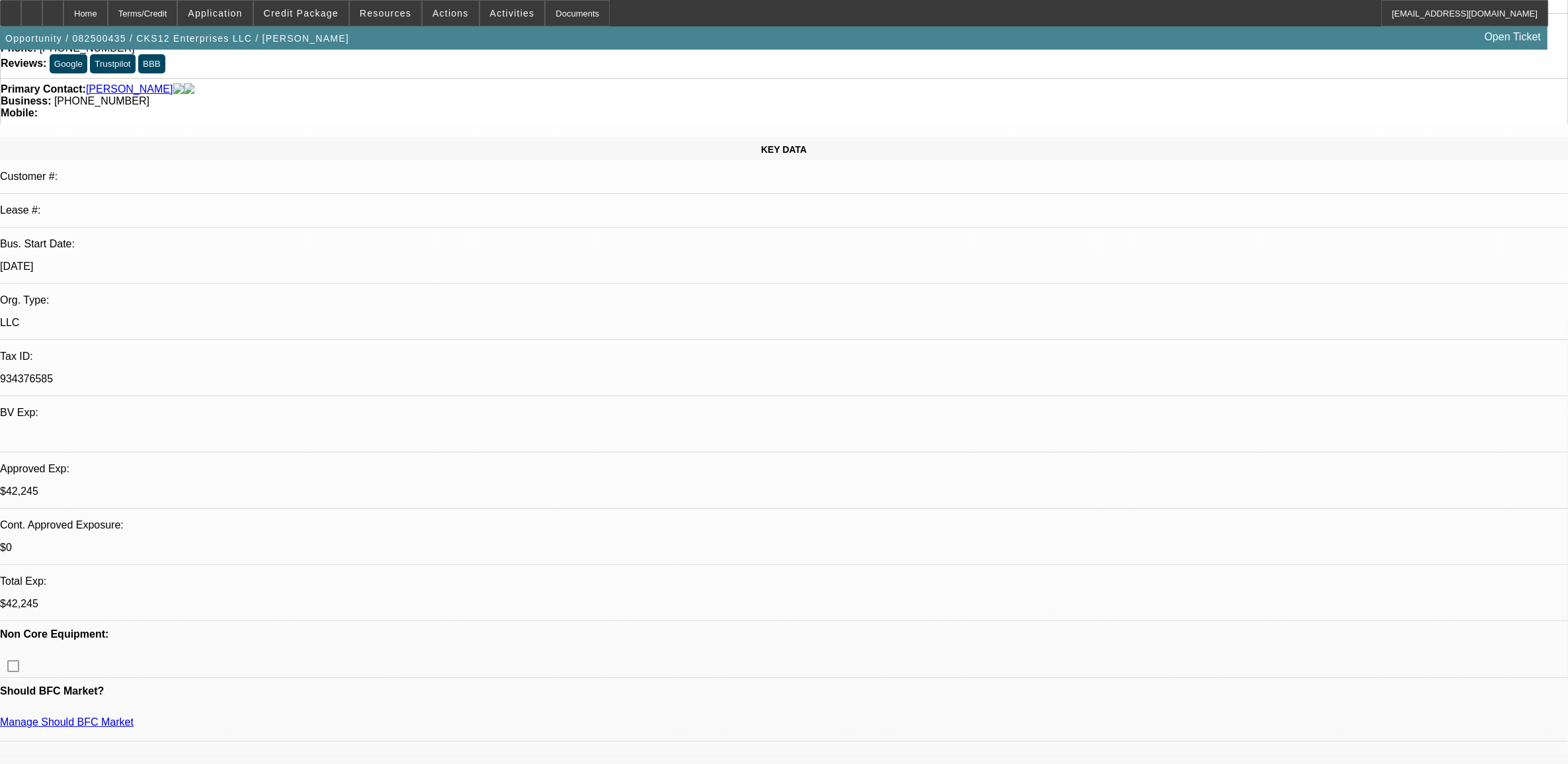
select select "2"
select select "0.1"
select select "1"
select select "3"
select select "4"
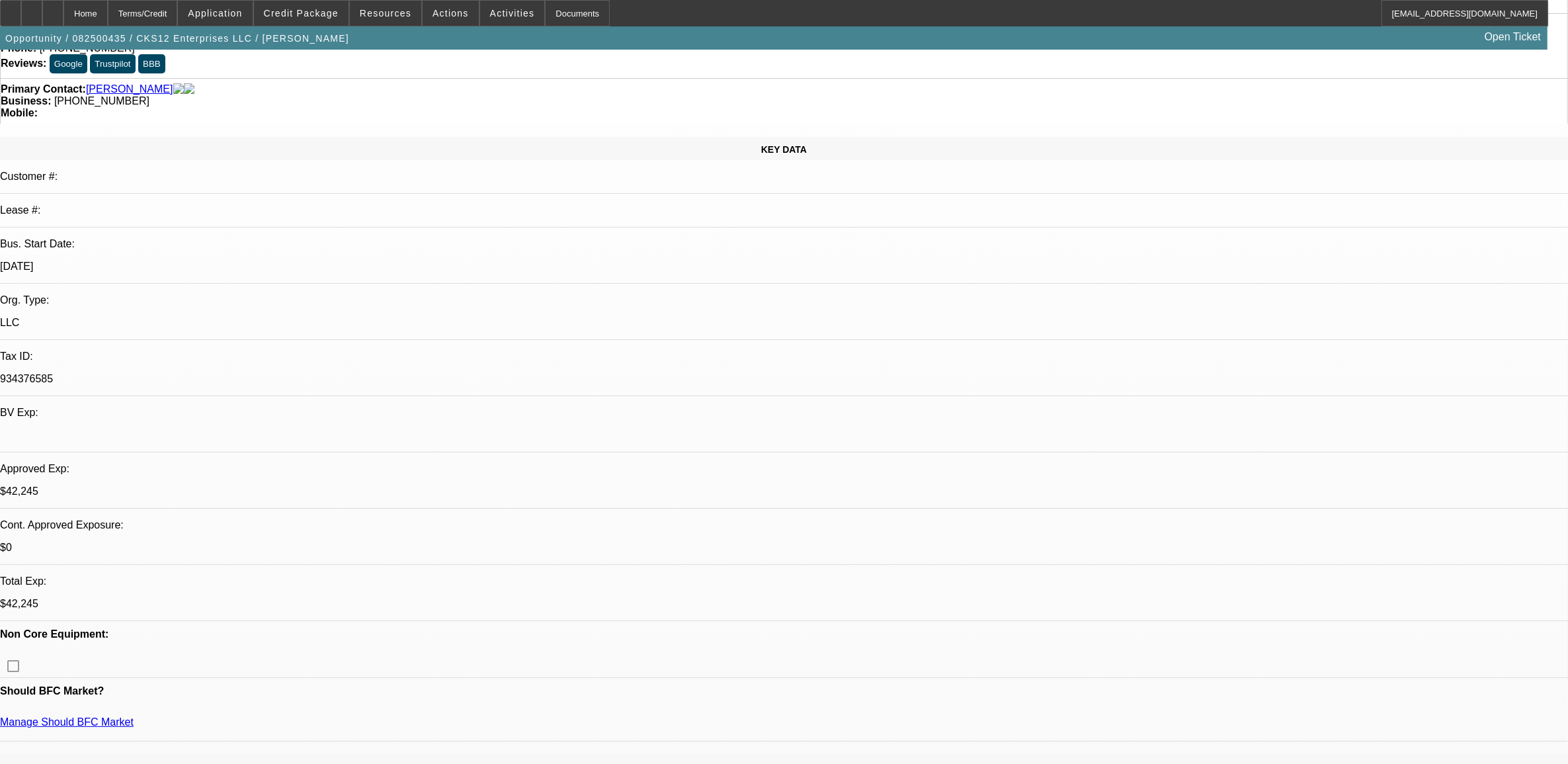
select select "1"
select select "3"
select select "4"
select select "1"
select select "2"
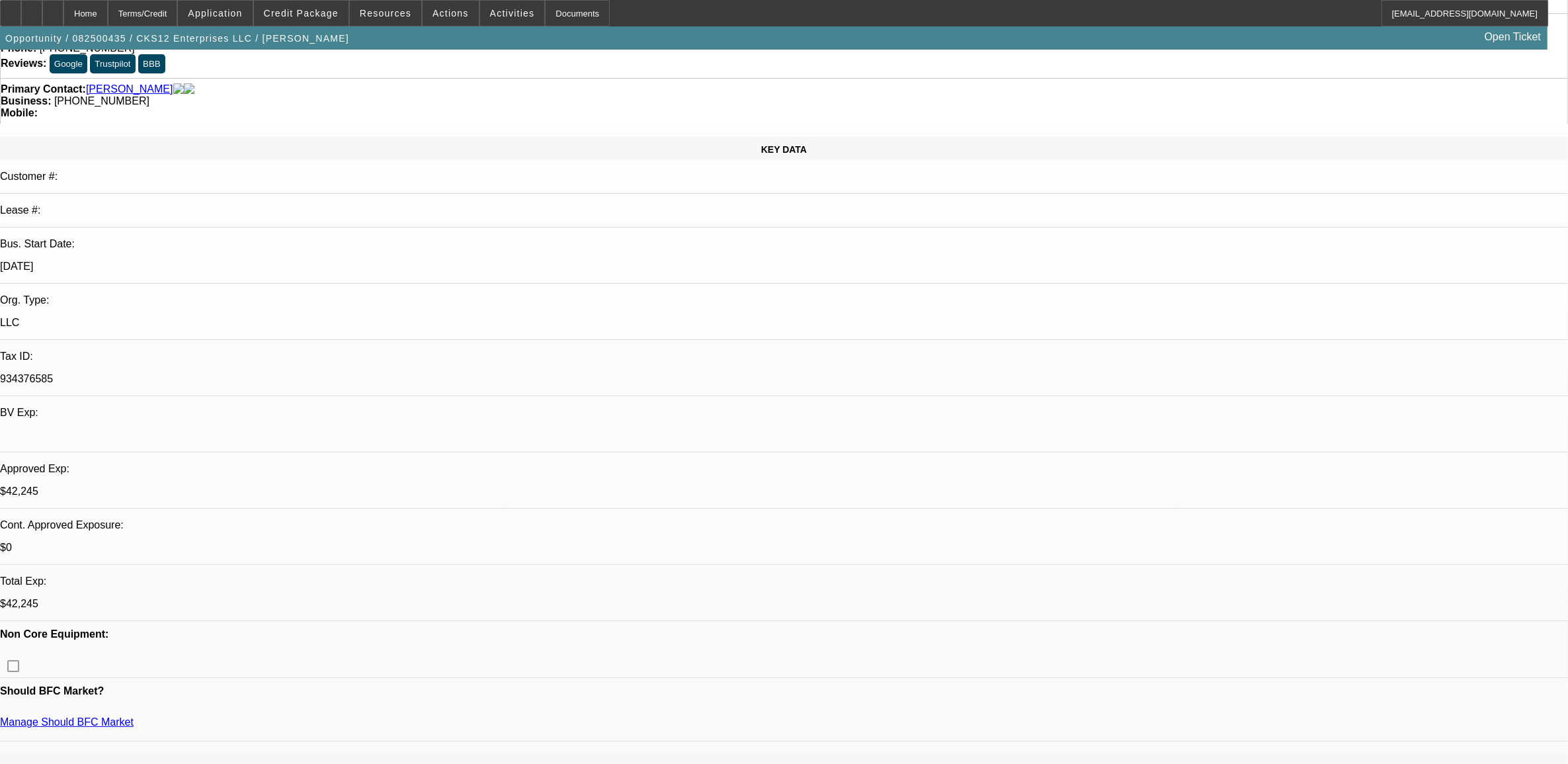
select select "4"
select select "1"
select select "2"
select select "4"
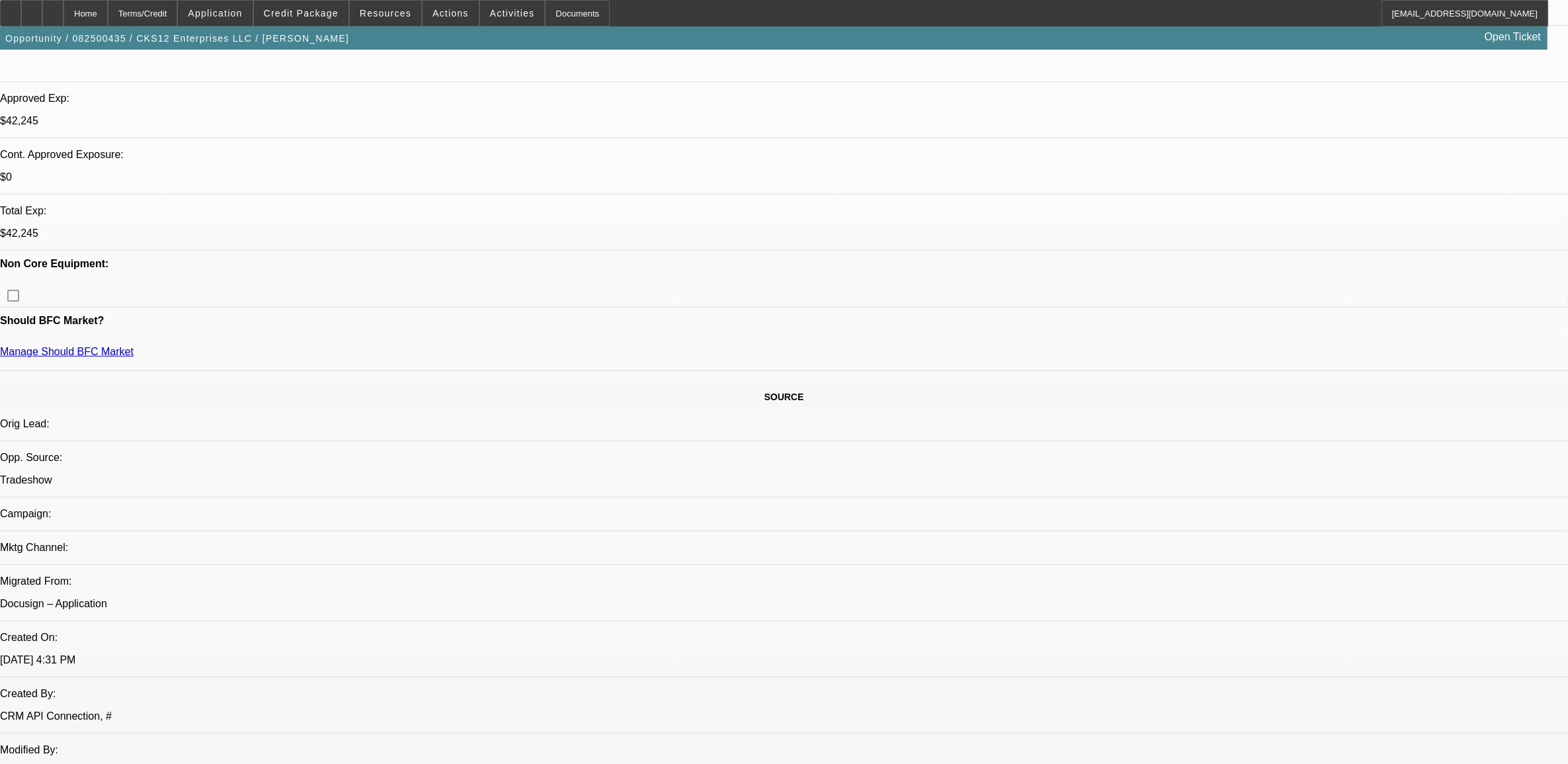
scroll to position [205, 0]
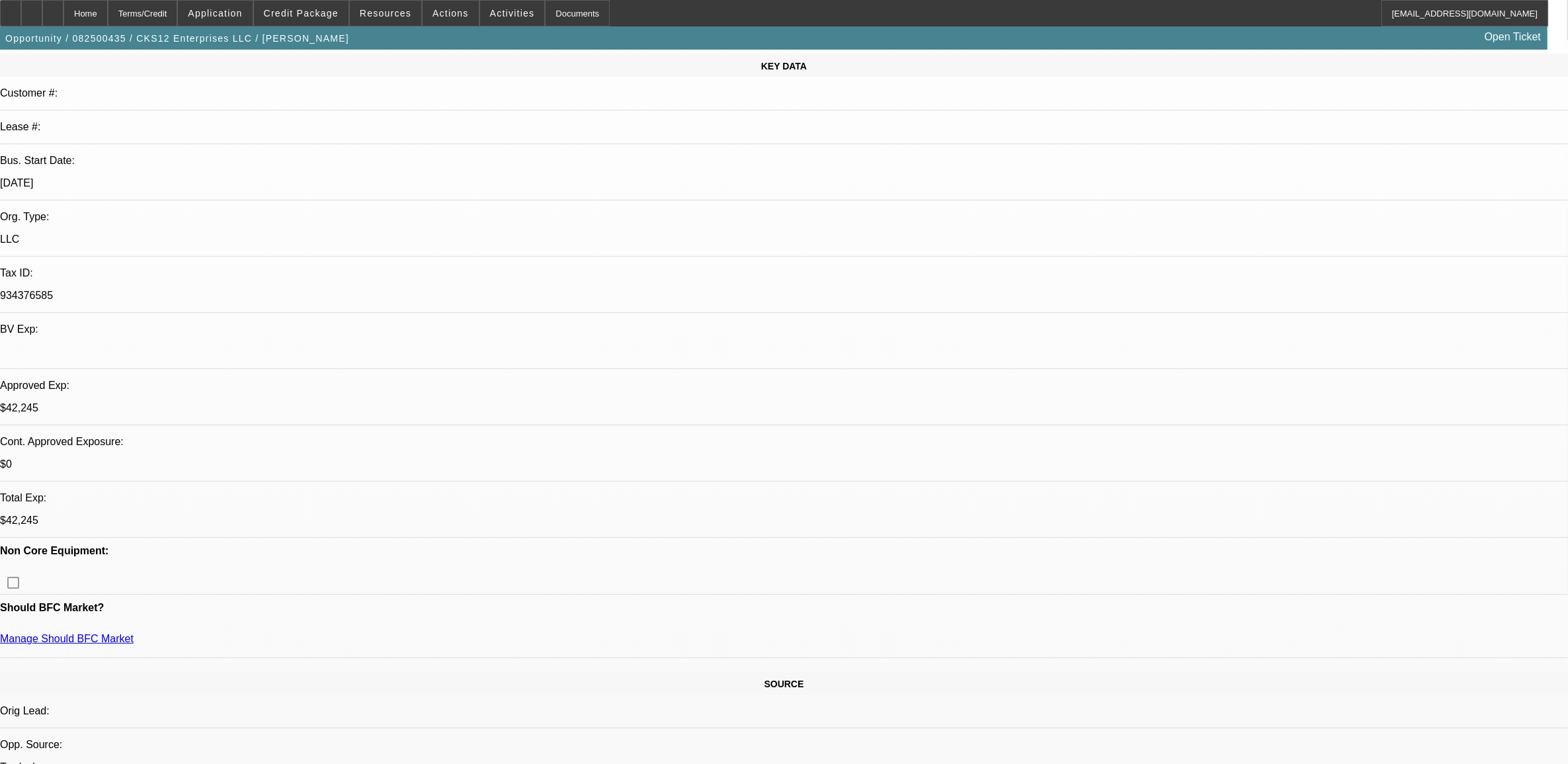
scroll to position [0, 0]
